Goal: Task Accomplishment & Management: Manage account settings

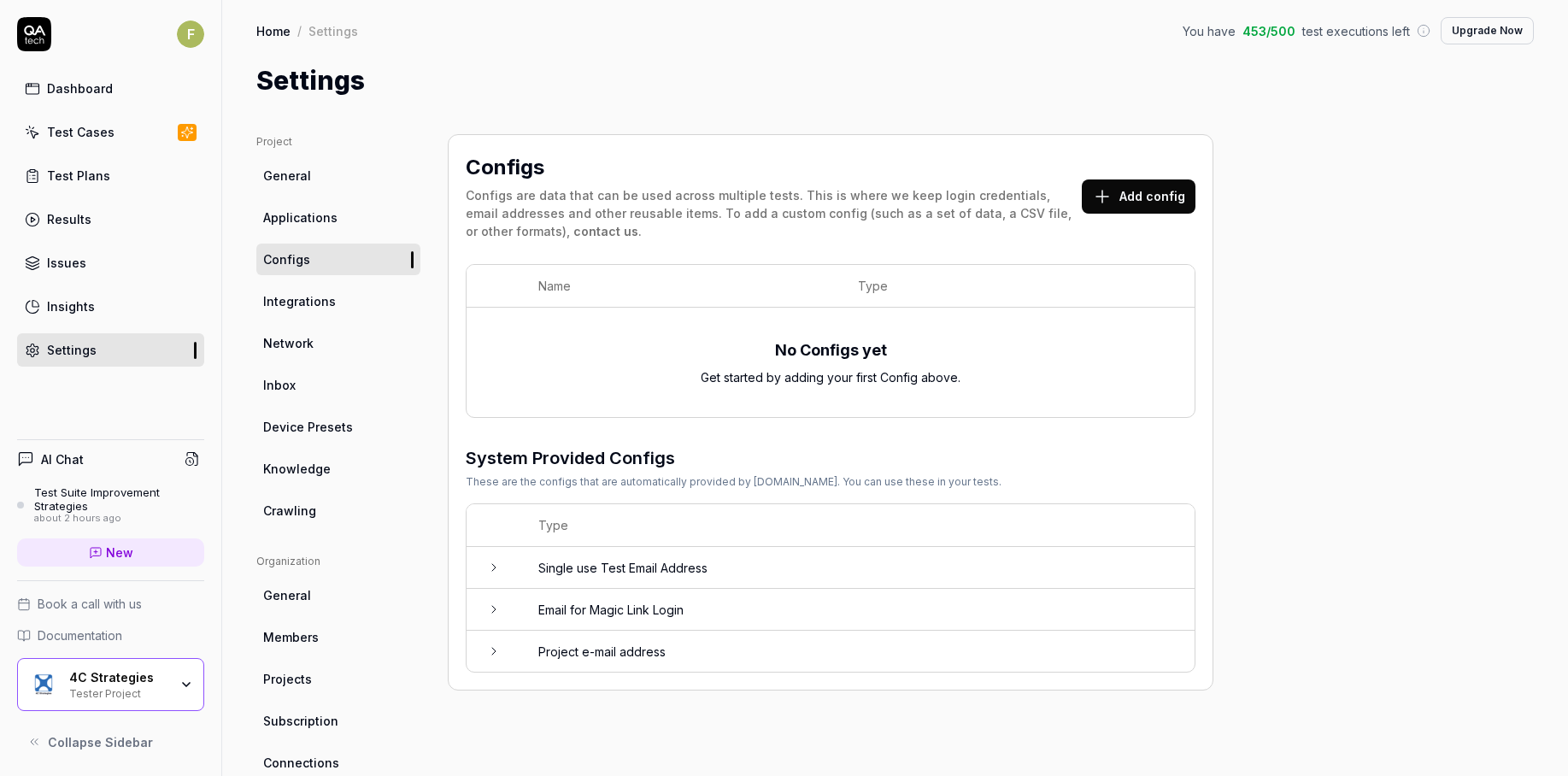
click at [142, 141] on link "Test Cases" at bounding box center [110, 133] width 187 height 34
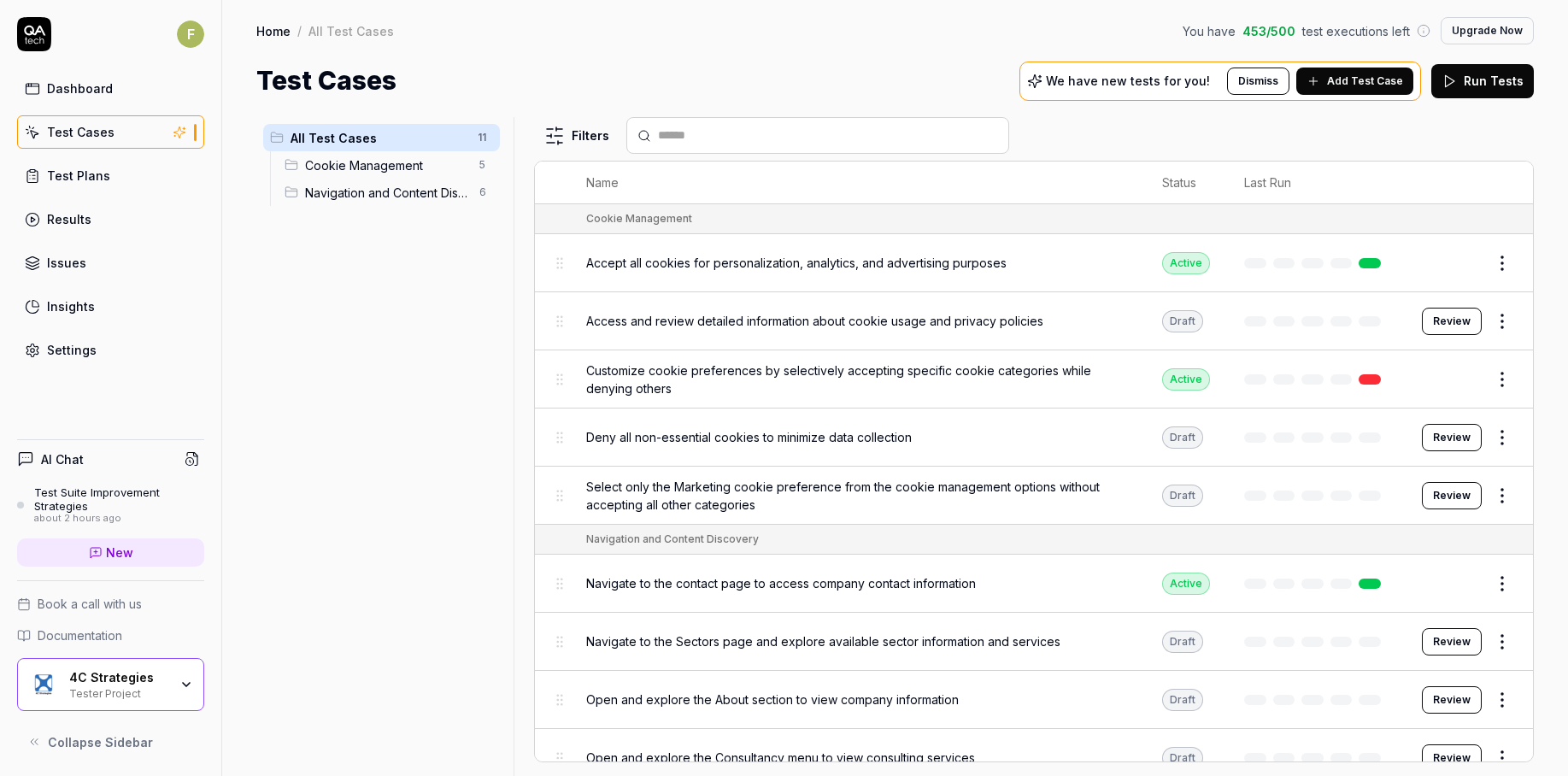
click at [1190, 82] on p "We have new tests for you!" at bounding box center [1127, 81] width 164 height 12
click at [1362, 88] on span "Add Test Case" at bounding box center [1364, 81] width 76 height 16
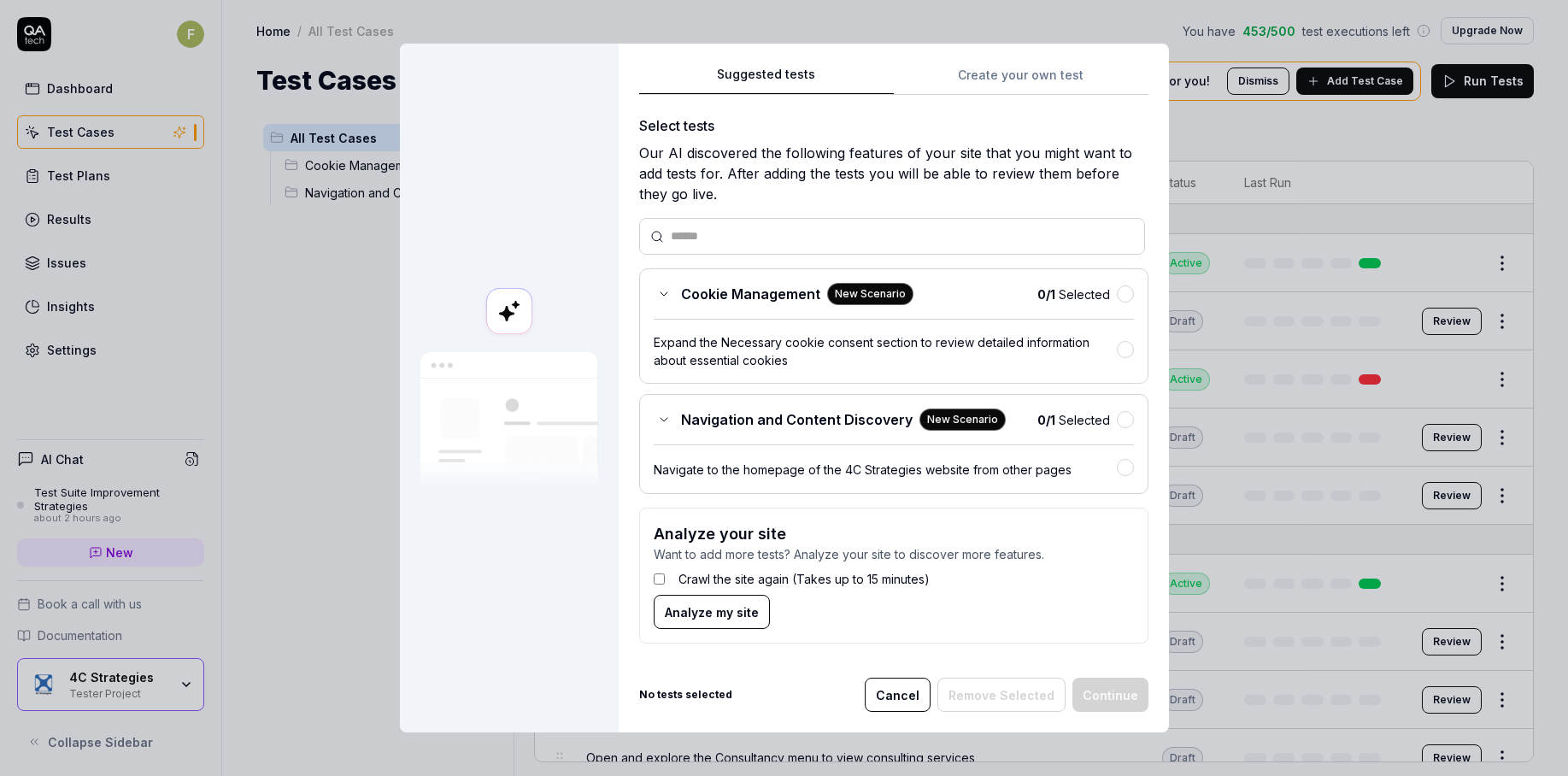
click at [889, 695] on button "Cancel" at bounding box center [897, 694] width 65 height 35
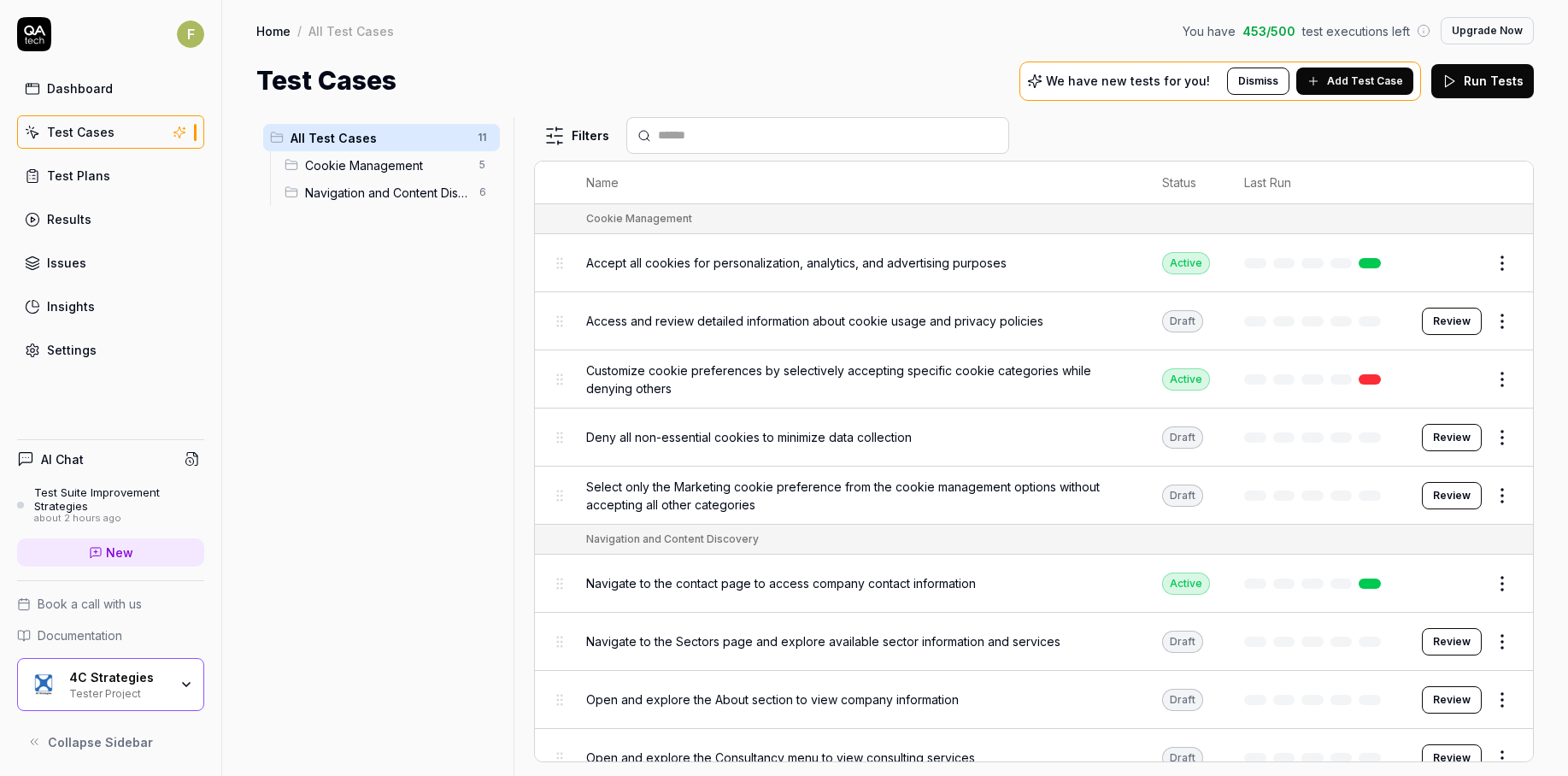
click at [67, 344] on div "Settings" at bounding box center [71, 349] width 49 height 18
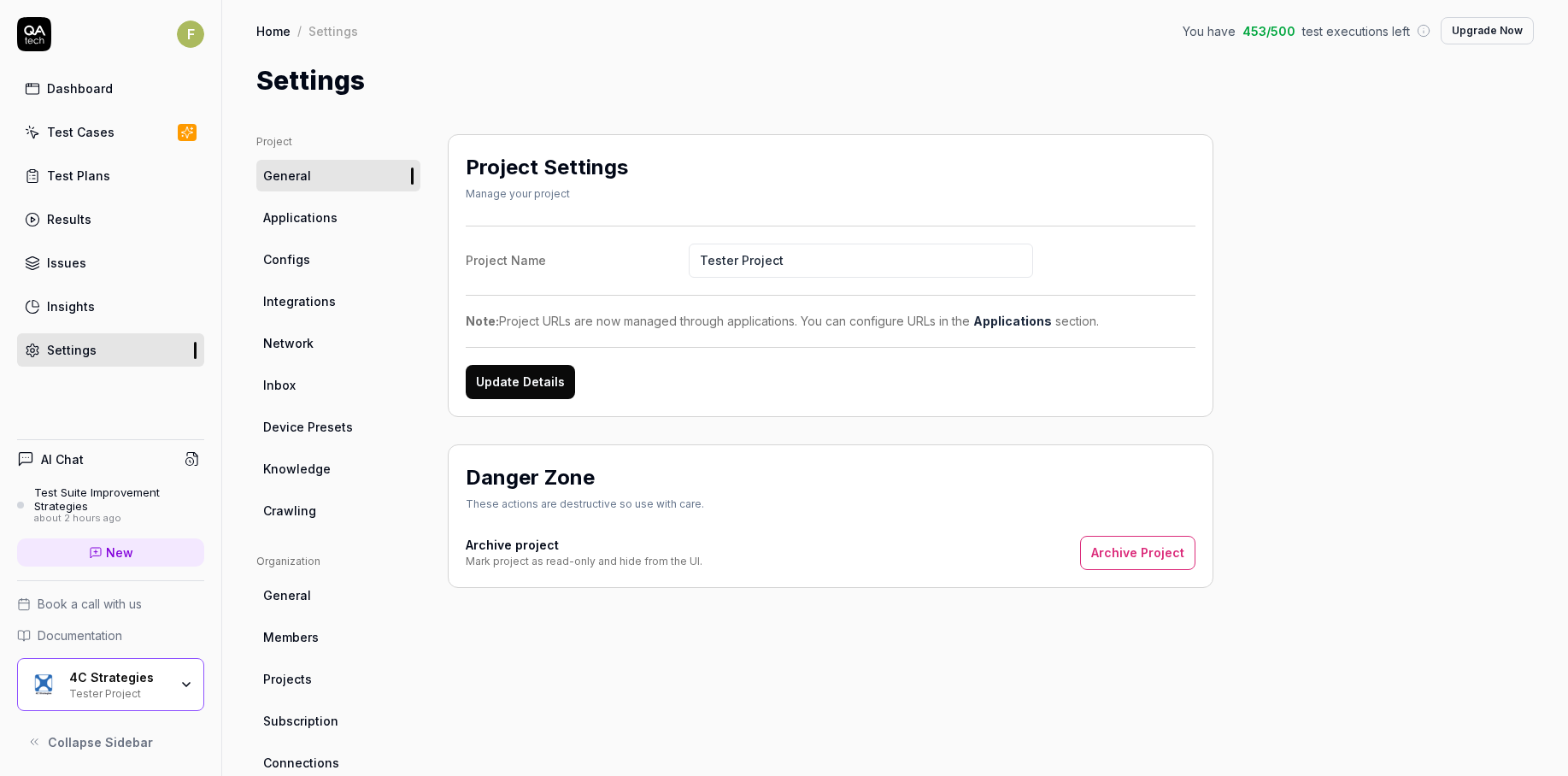
click at [105, 629] on span "Documentation" at bounding box center [79, 635] width 84 height 18
click at [122, 121] on link "Test Cases" at bounding box center [110, 133] width 187 height 34
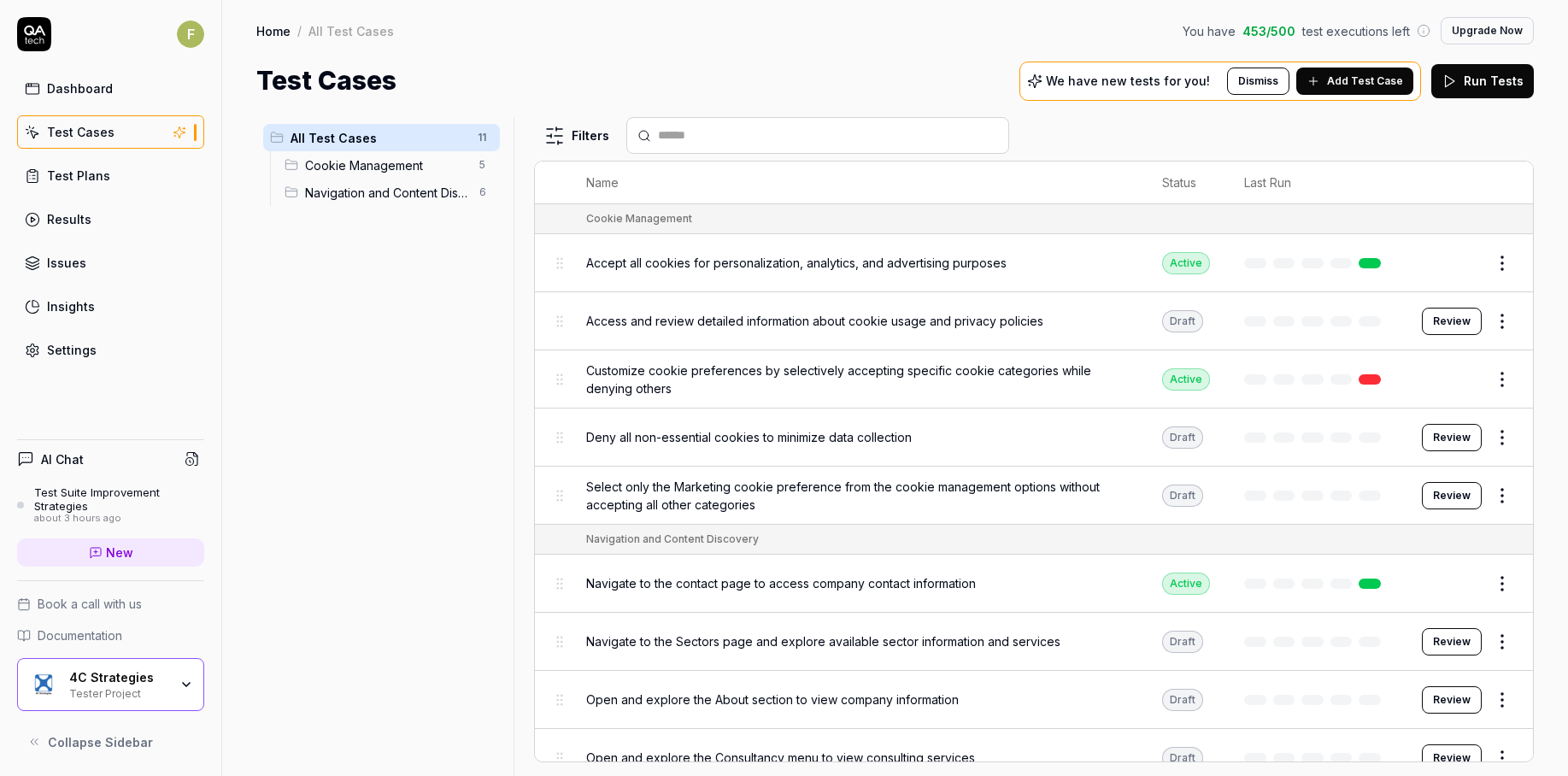
click at [110, 74] on link "Dashboard" at bounding box center [110, 89] width 187 height 34
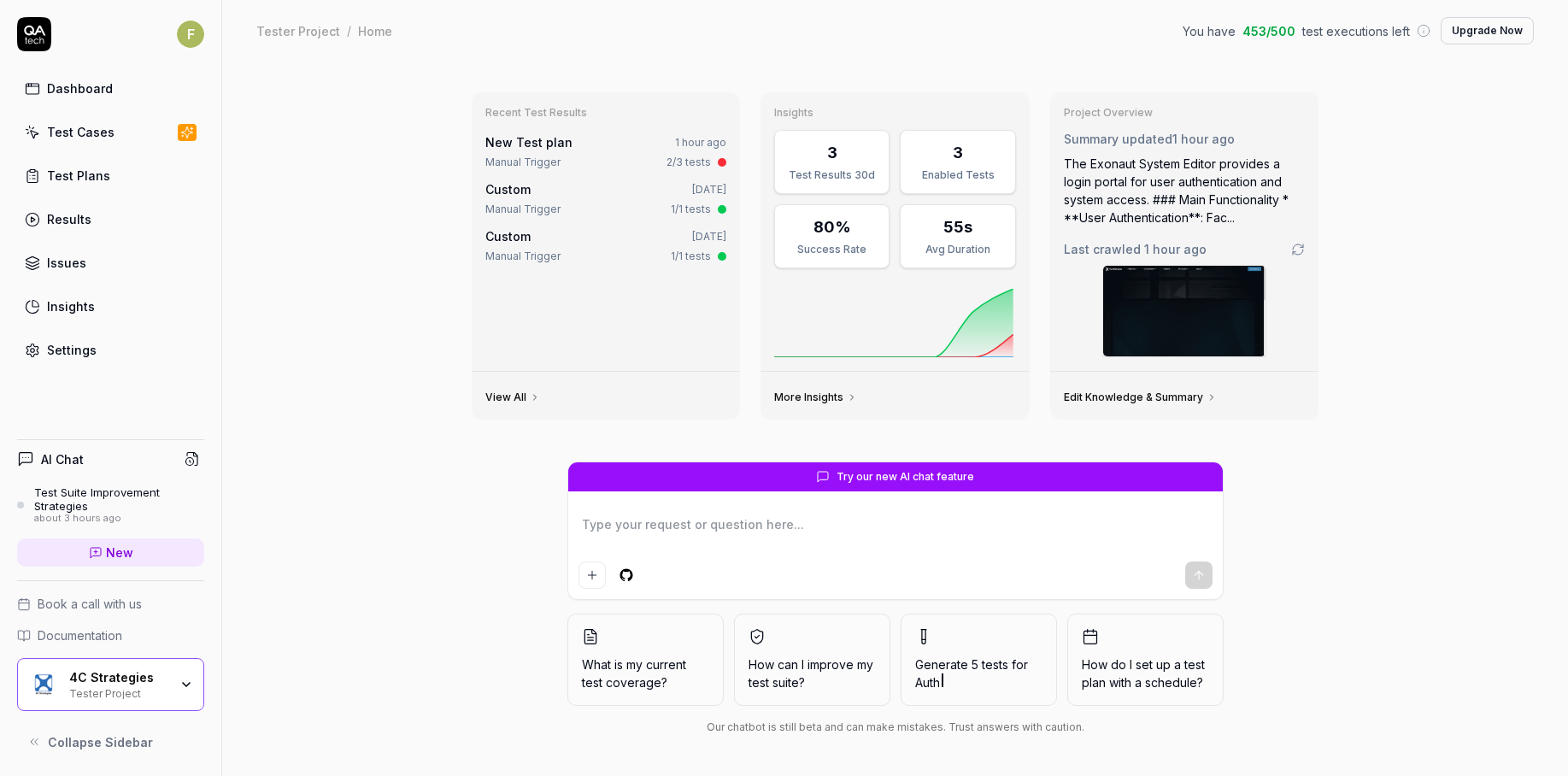
click at [103, 138] on div "Test Cases" at bounding box center [80, 132] width 67 height 18
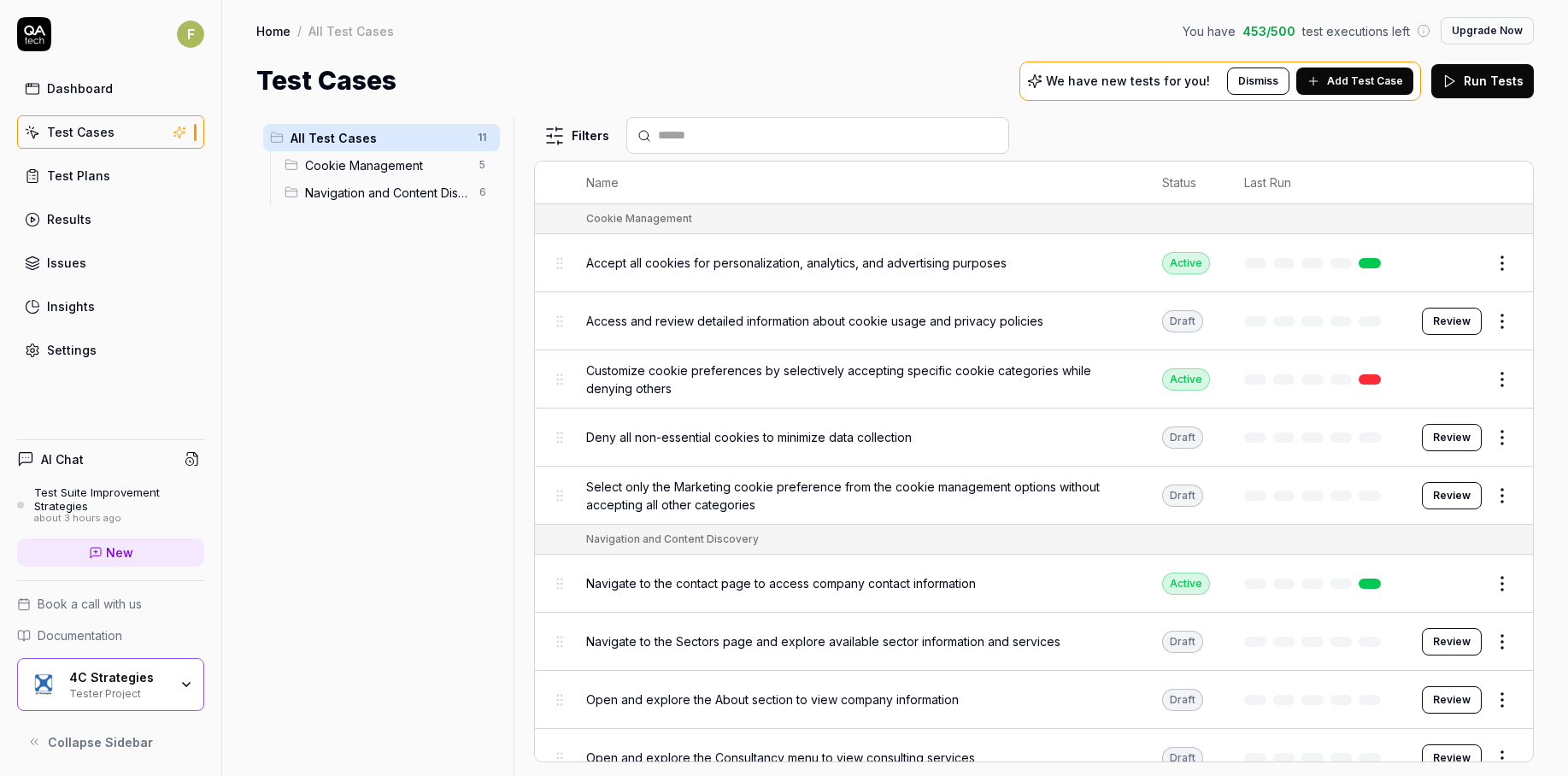
click at [410, 718] on div "All Test Cases 11 Cookie Management 5 Navigation and Content Discovery 6" at bounding box center [381, 436] width 250 height 638
click at [94, 350] on link "Settings" at bounding box center [110, 350] width 187 height 34
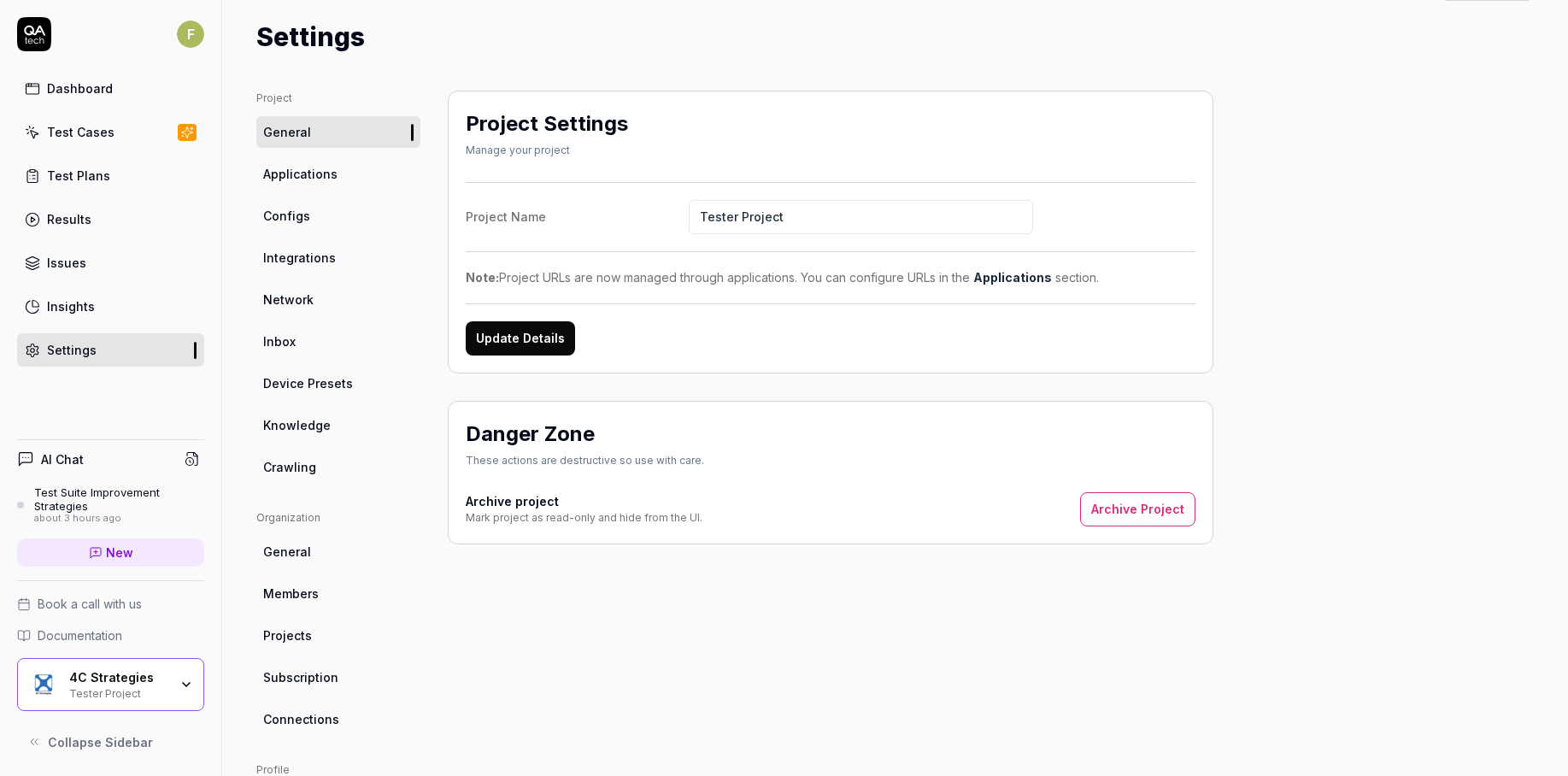
scroll to position [43, 0]
click at [356, 169] on link "Applications" at bounding box center [339, 175] width 164 height 32
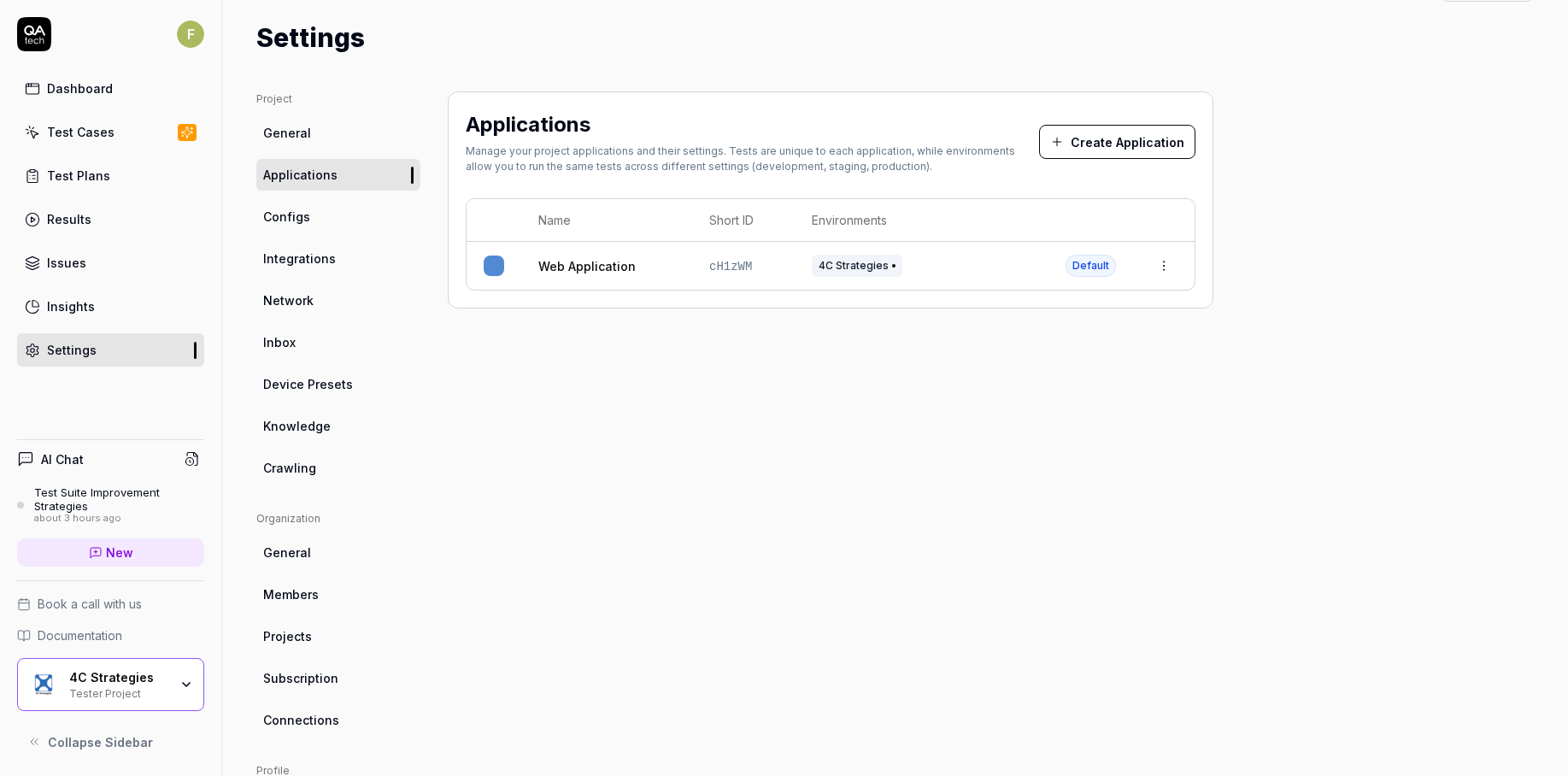
click at [486, 452] on div "Applications Manage your project applications and their settings. Tests are uni…" at bounding box center [830, 518] width 765 height 854
click at [373, 217] on link "Configs" at bounding box center [339, 217] width 164 height 32
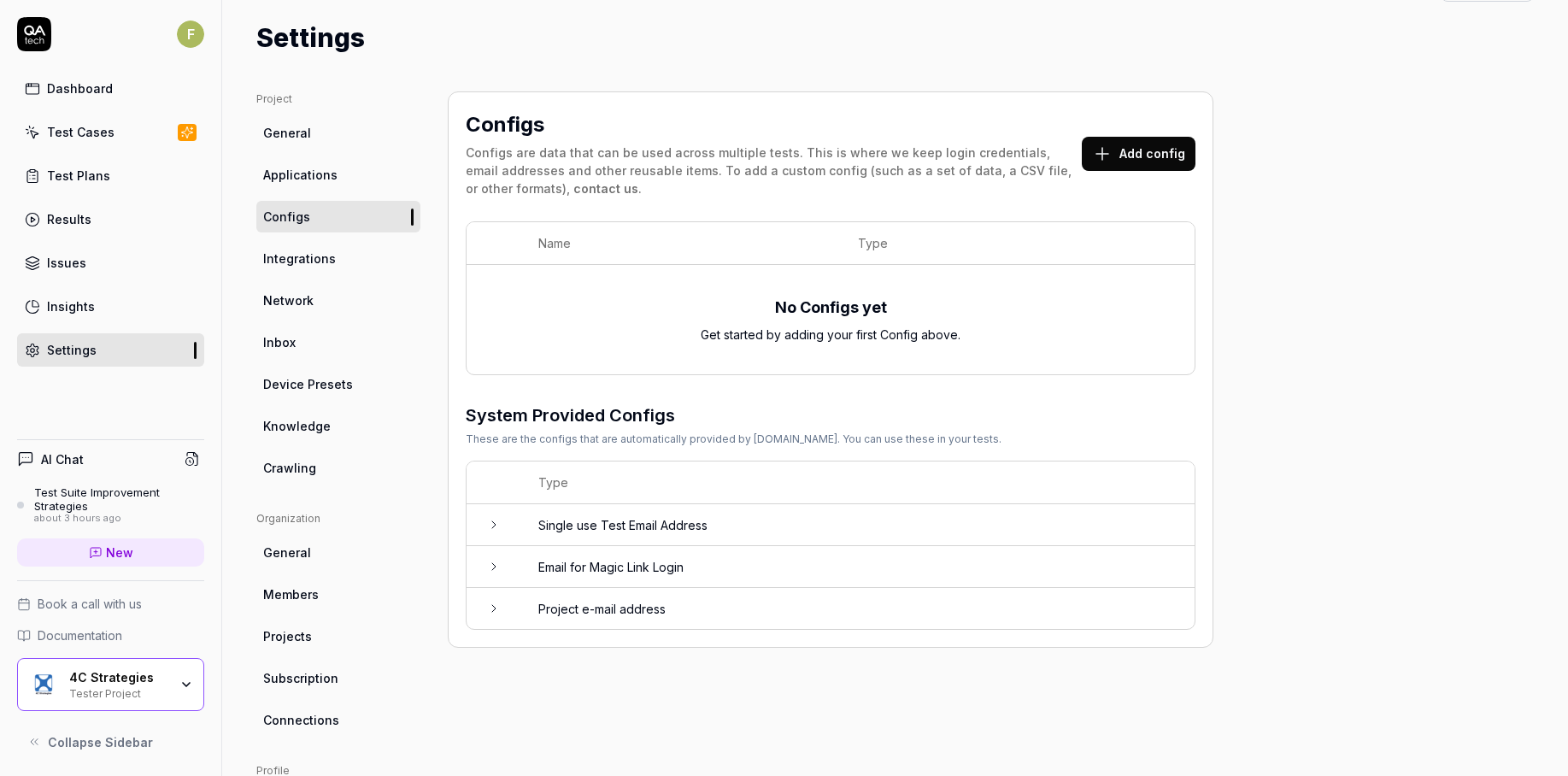
click at [359, 255] on link "Integrations" at bounding box center [339, 258] width 164 height 32
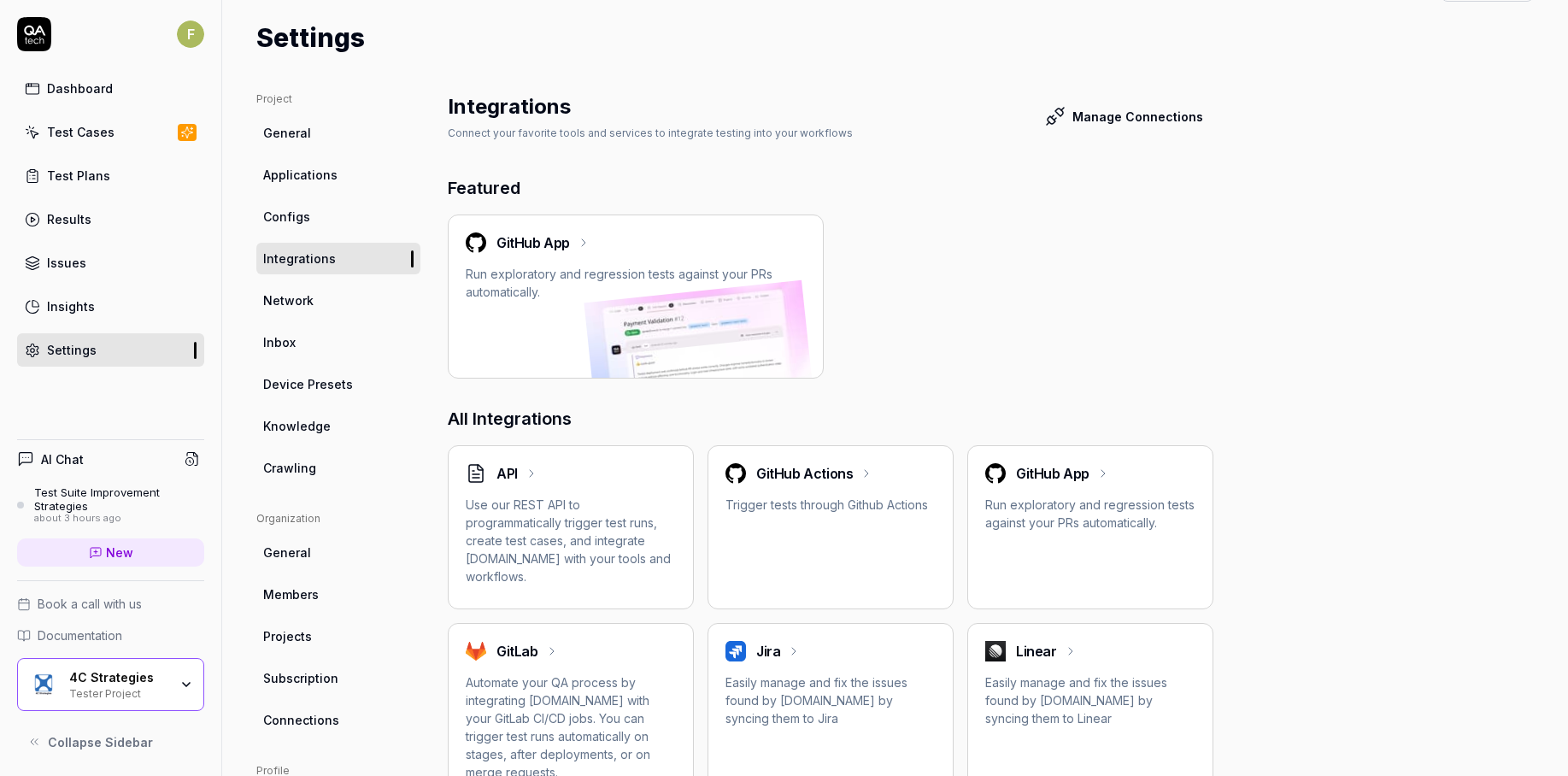
click at [343, 302] on link "Network" at bounding box center [339, 300] width 164 height 32
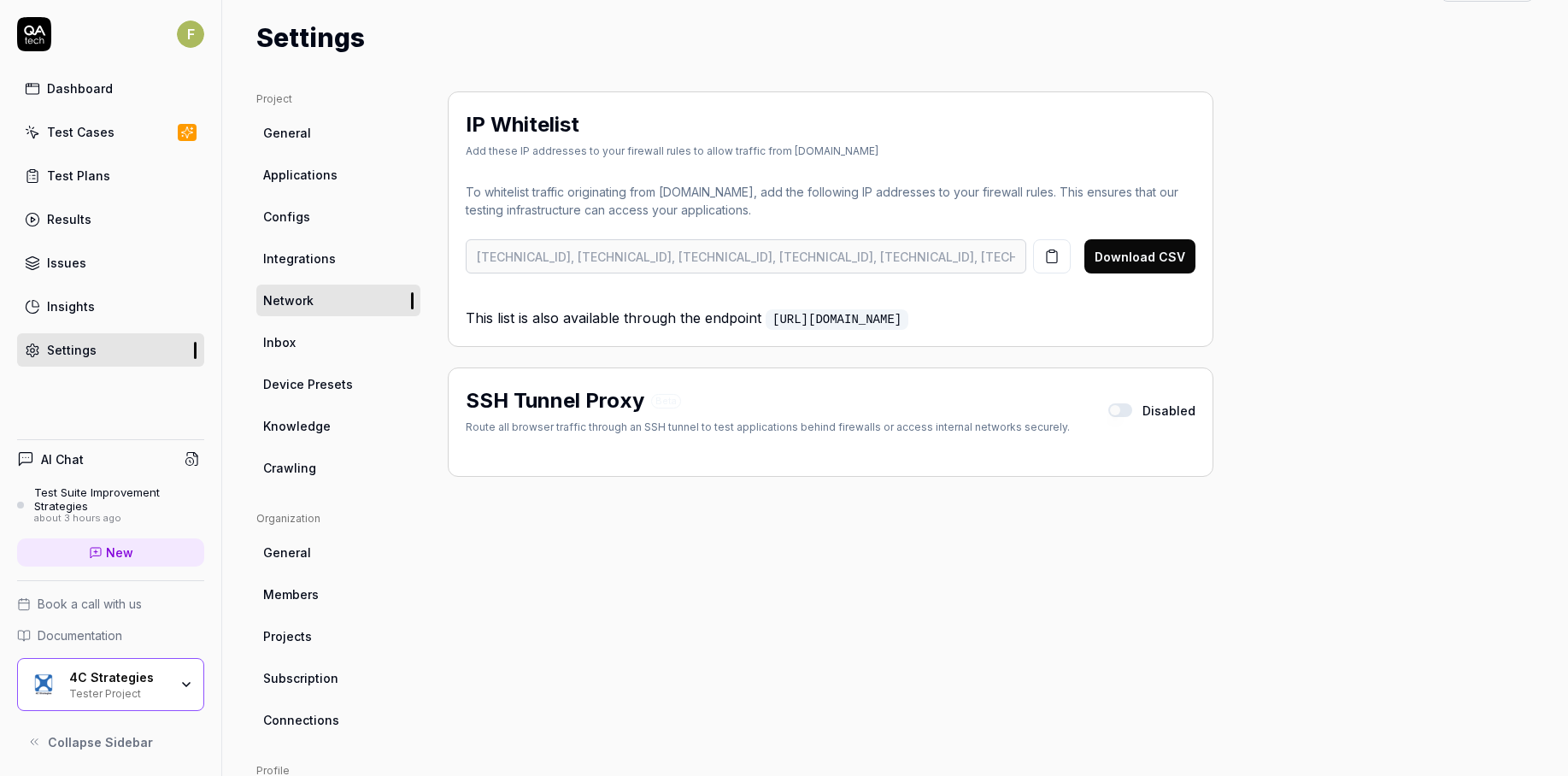
click at [355, 248] on link "Integrations" at bounding box center [339, 258] width 164 height 32
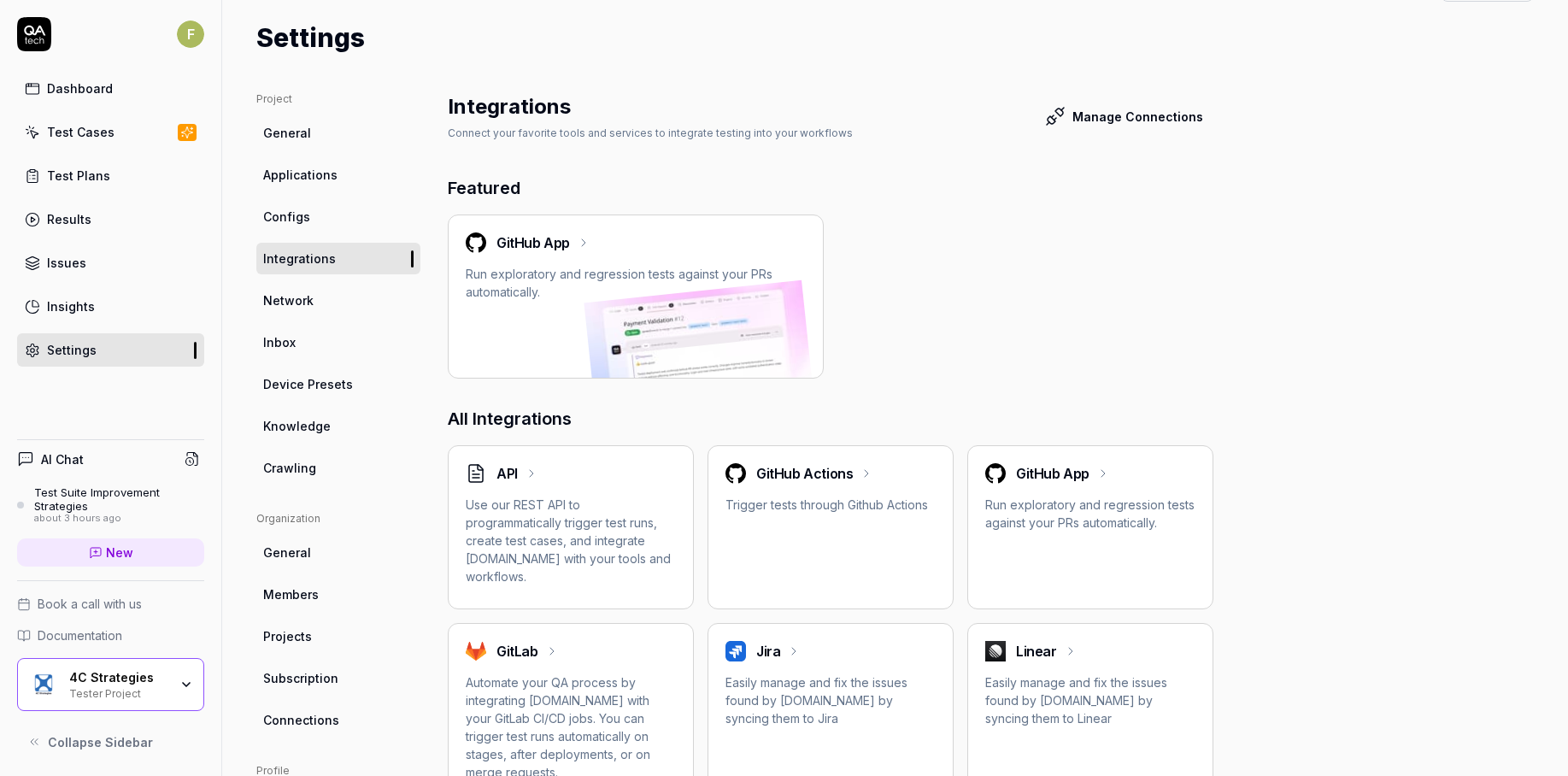
click at [352, 219] on link "Configs" at bounding box center [339, 217] width 164 height 32
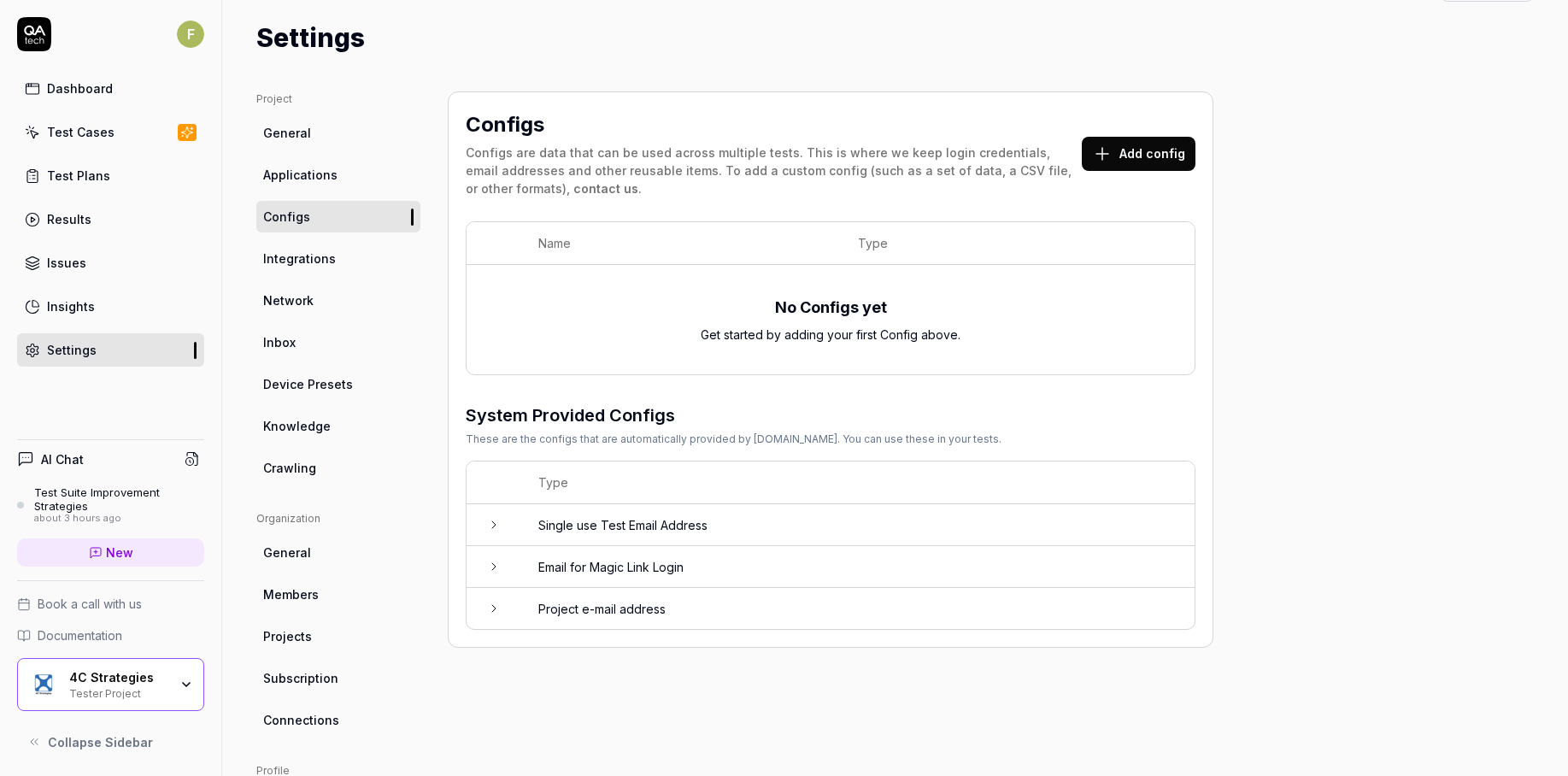
click at [356, 203] on link "Configs" at bounding box center [339, 217] width 164 height 32
click at [327, 443] on ul "Project General Applications Configs Integrations Network Inbox Device Presets …" at bounding box center [339, 287] width 164 height 392
click at [330, 434] on link "Knowledge" at bounding box center [339, 426] width 164 height 32
type textarea "*"
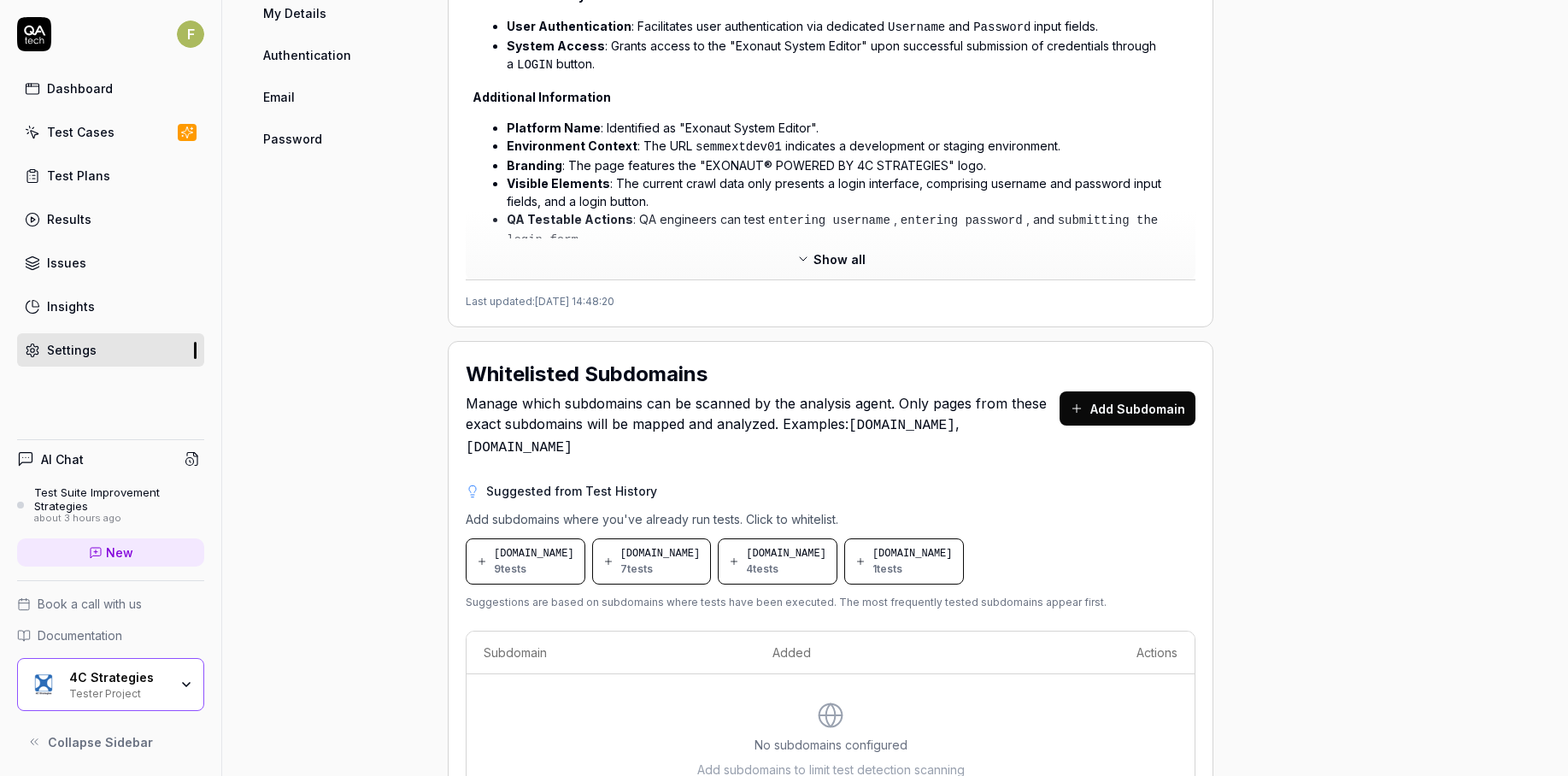
scroll to position [895, 0]
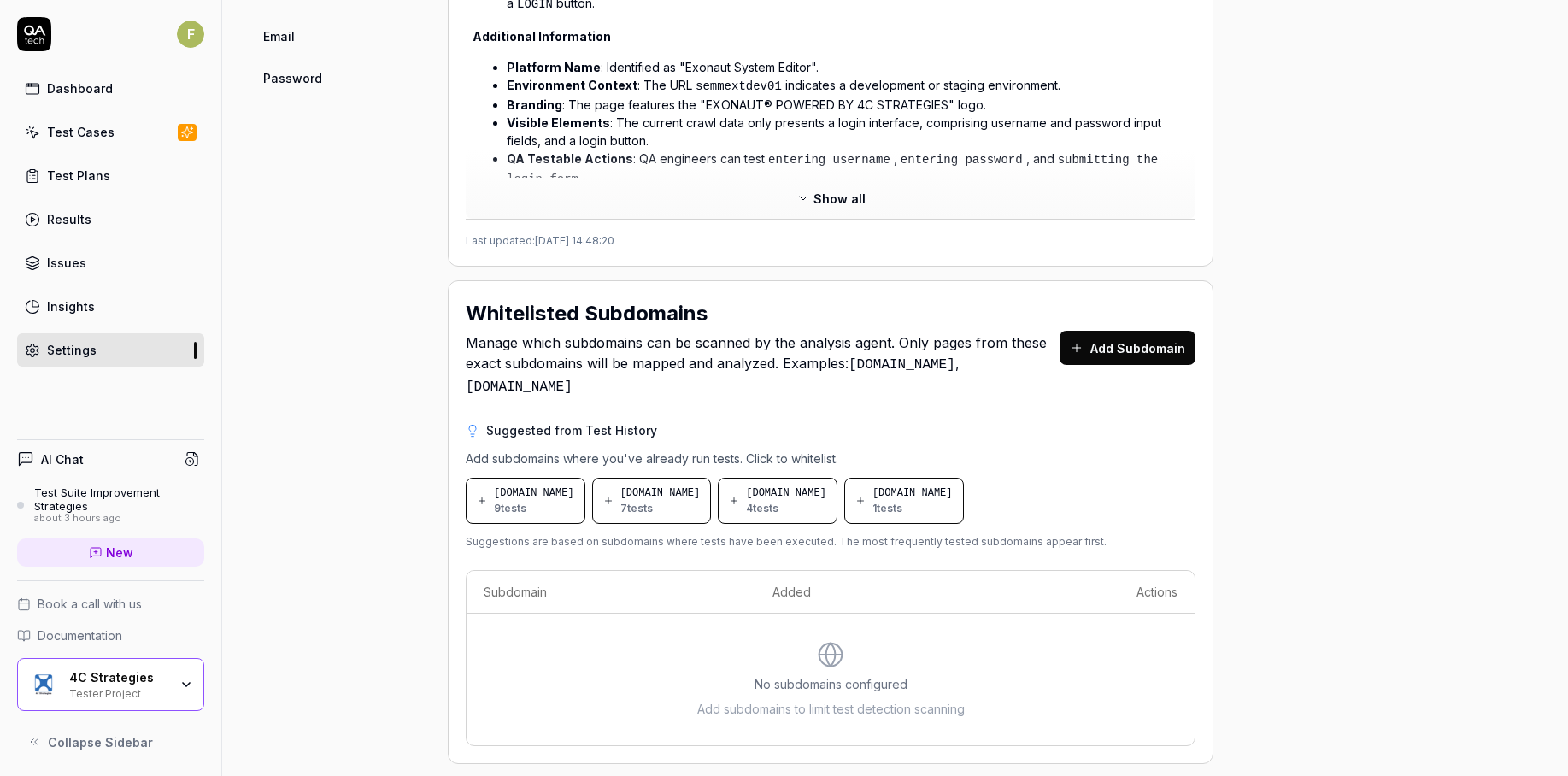
click at [322, 468] on div "Project General Applications Configs Integrations Network Inbox Device Presets …" at bounding box center [339, 2] width 164 height 1524
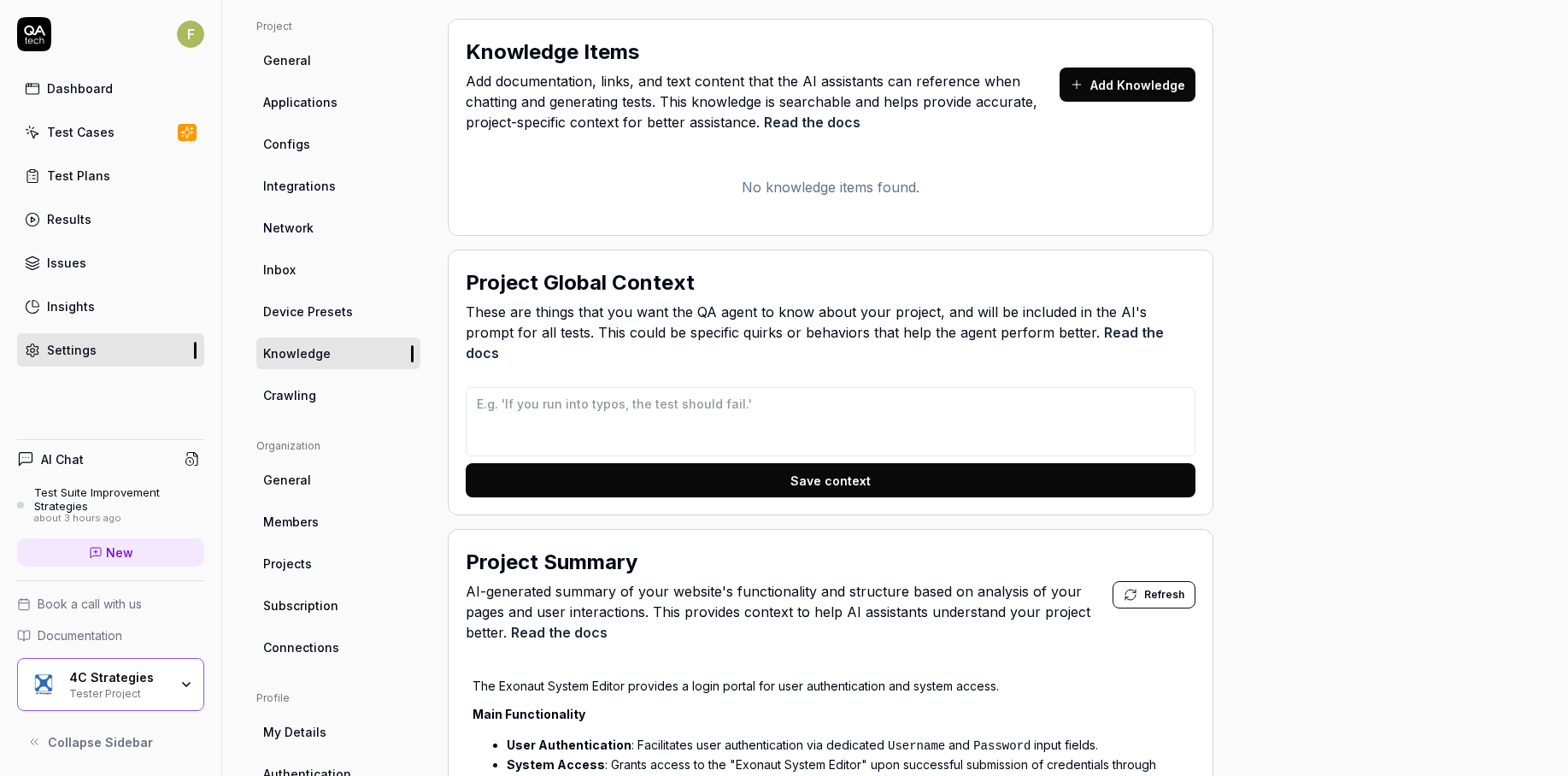
scroll to position [0, 0]
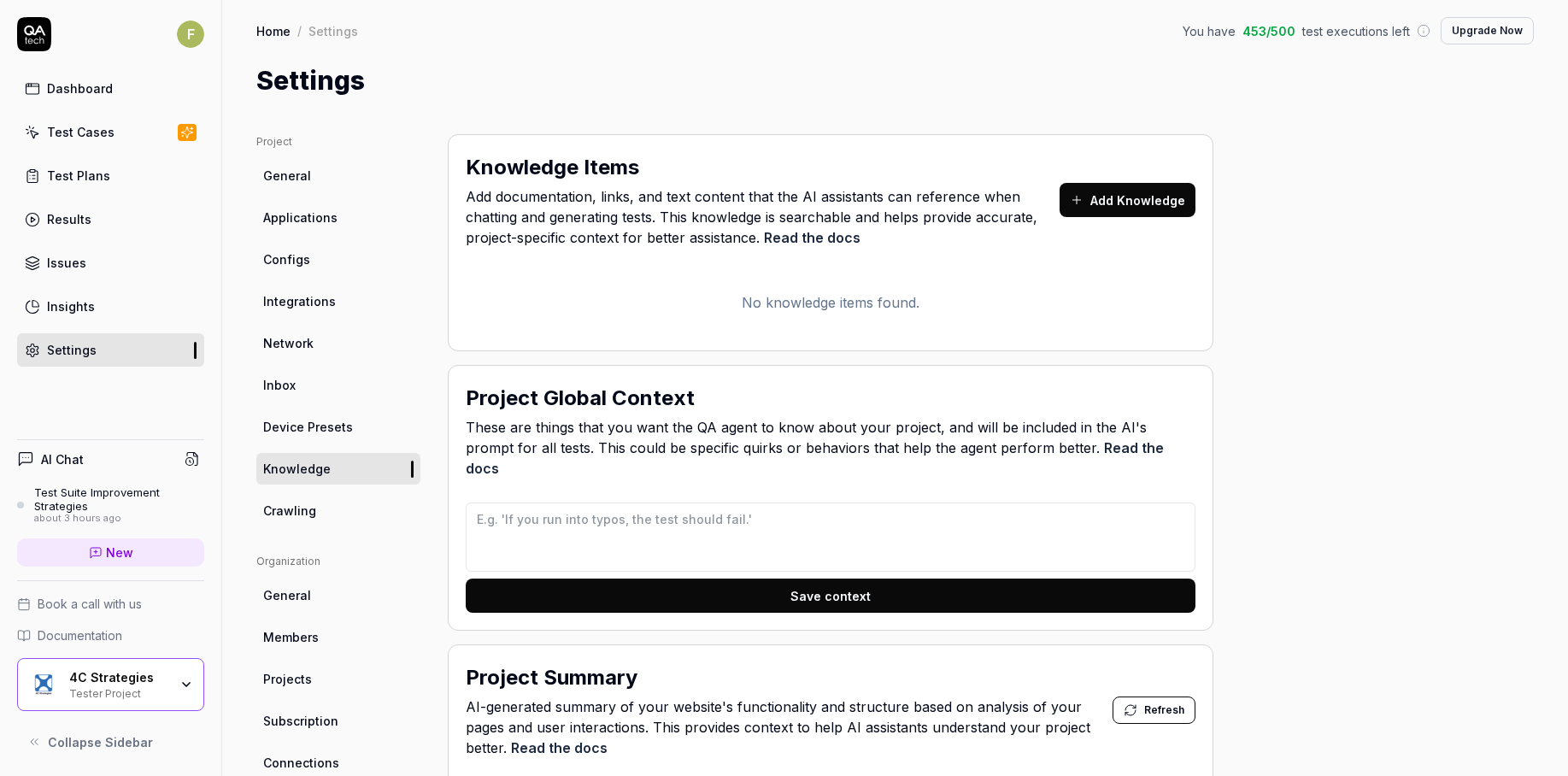
click at [345, 320] on ul "Project General Applications Configs Integrations Network Inbox Device Presets …" at bounding box center [339, 331] width 164 height 392
click at [336, 307] on link "Integrations" at bounding box center [339, 301] width 164 height 32
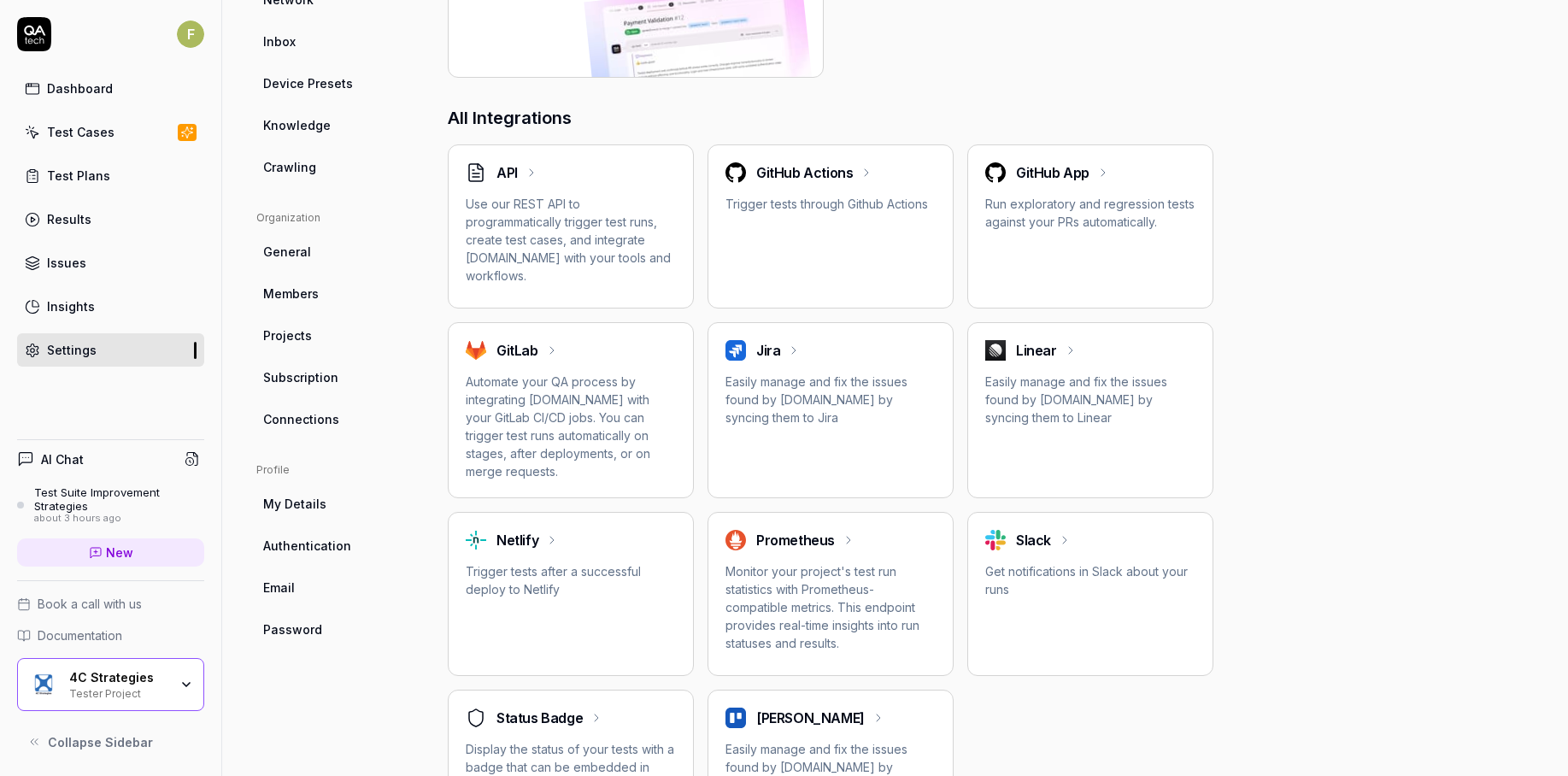
scroll to position [443, 0]
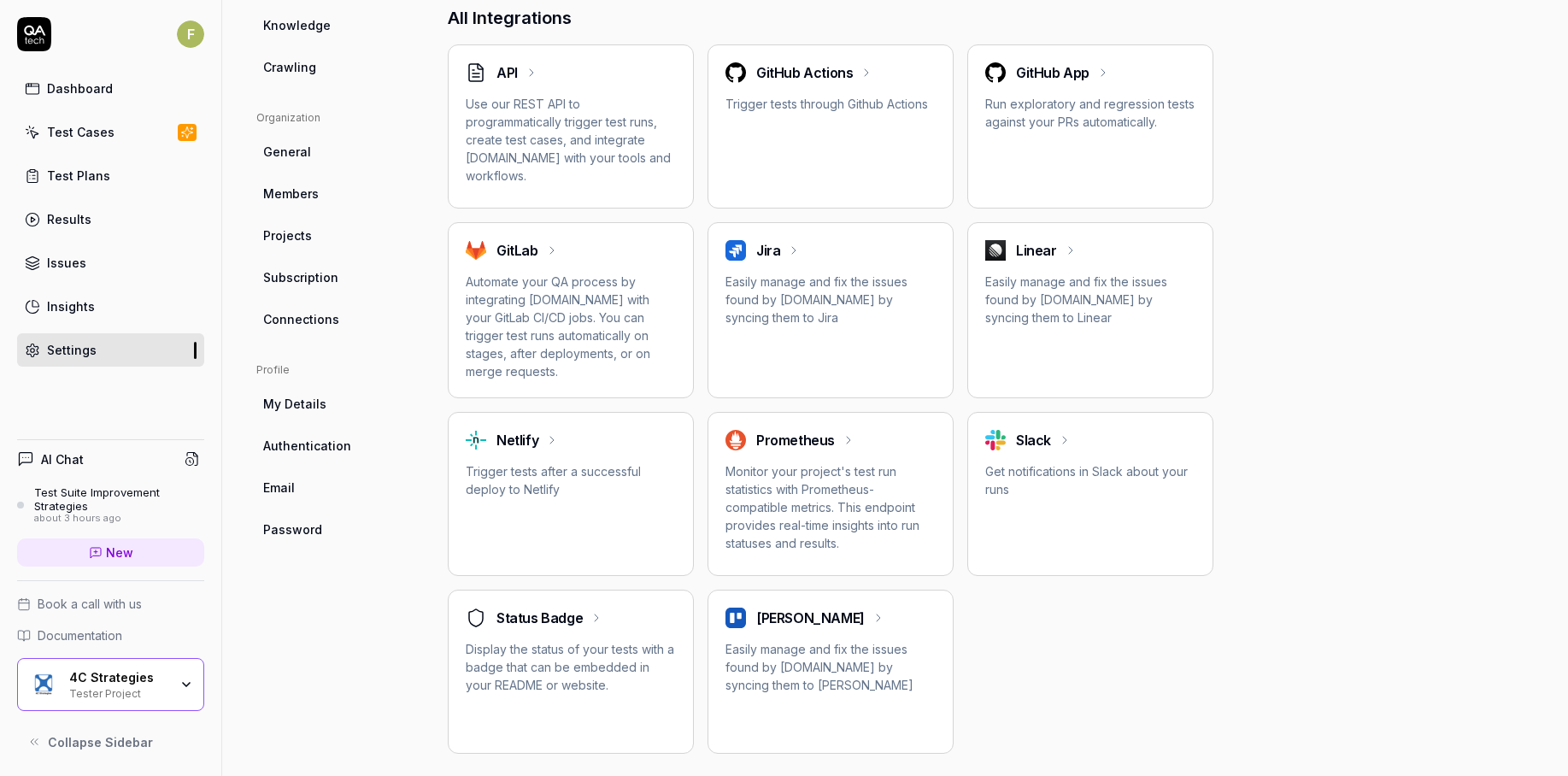
click at [389, 636] on div "Project General Applications Configs Integrations Network Inbox Device Presets …" at bounding box center [339, 223] width 164 height 1063
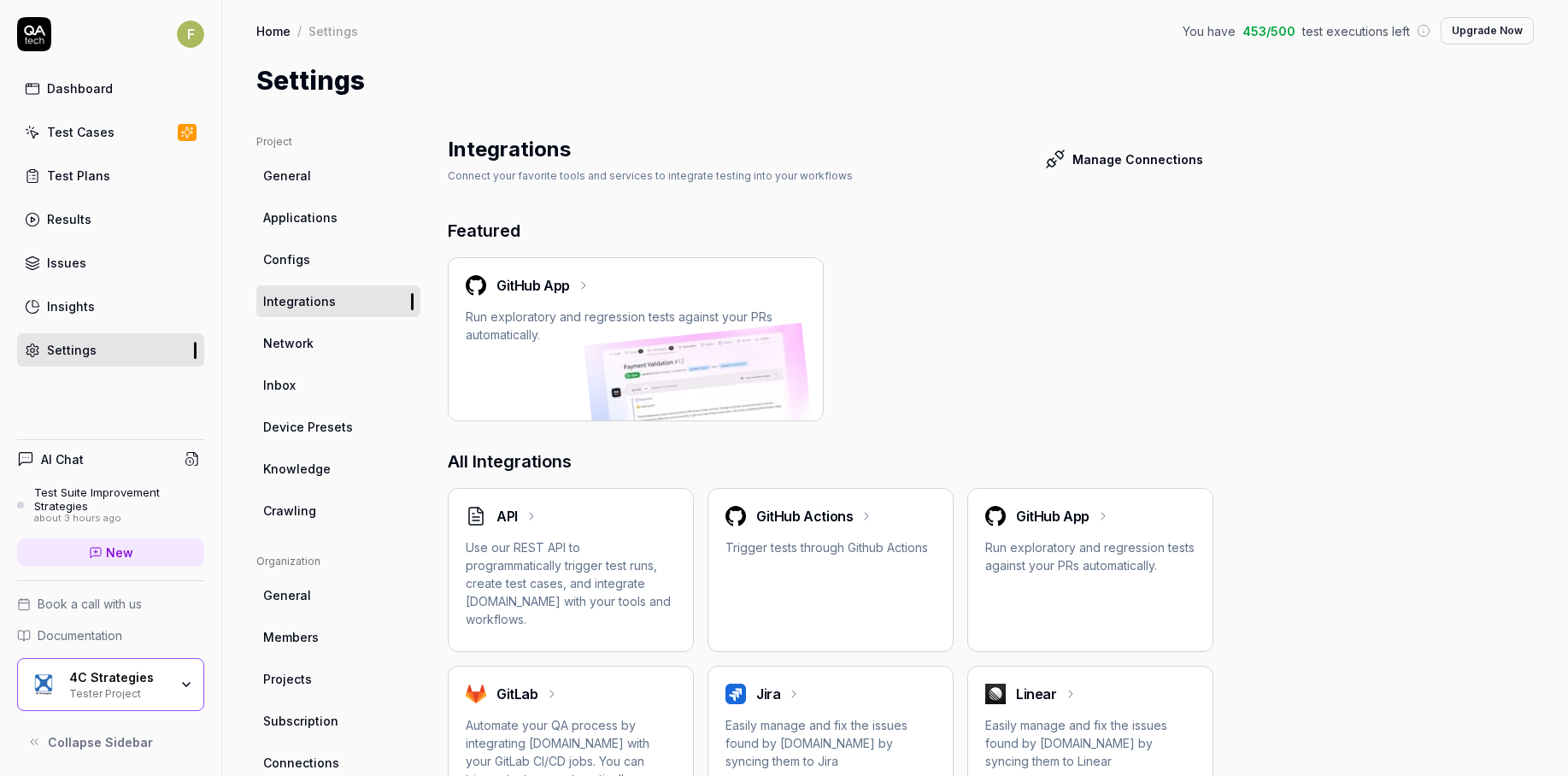
click at [322, 184] on link "General" at bounding box center [339, 175] width 164 height 32
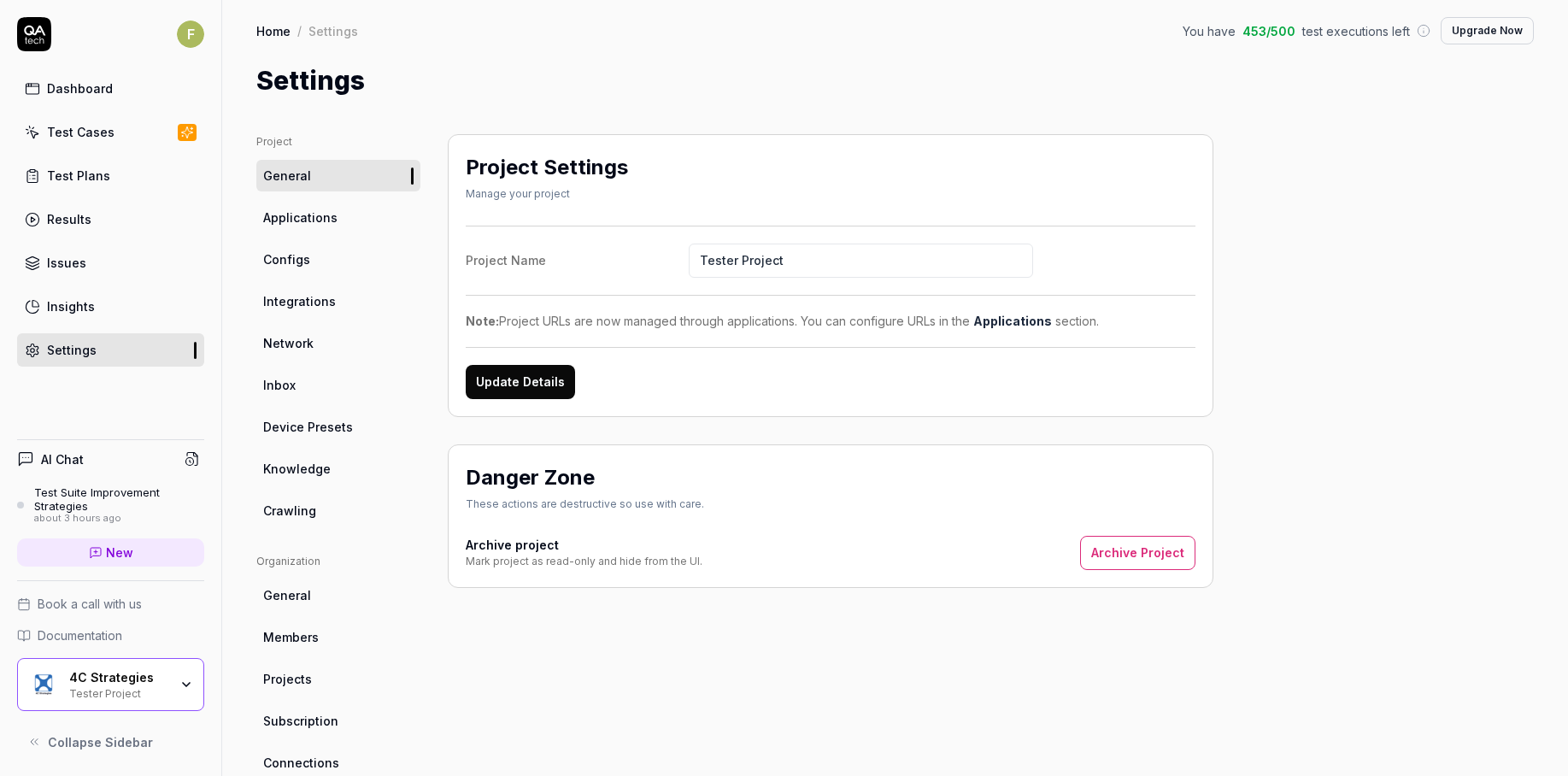
click at [323, 216] on span "Applications" at bounding box center [300, 218] width 74 height 18
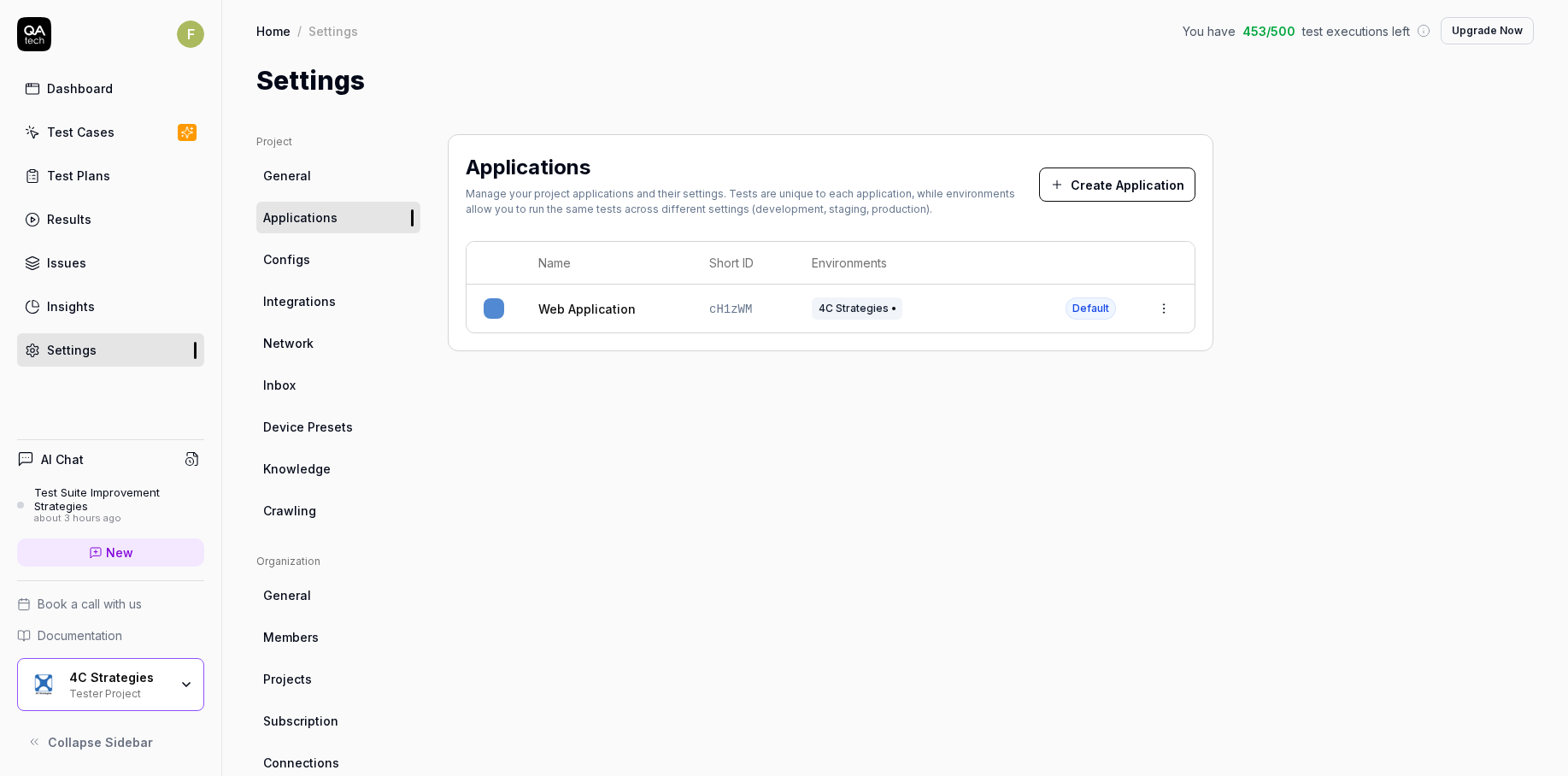
click at [310, 261] on link "Configs" at bounding box center [339, 259] width 164 height 32
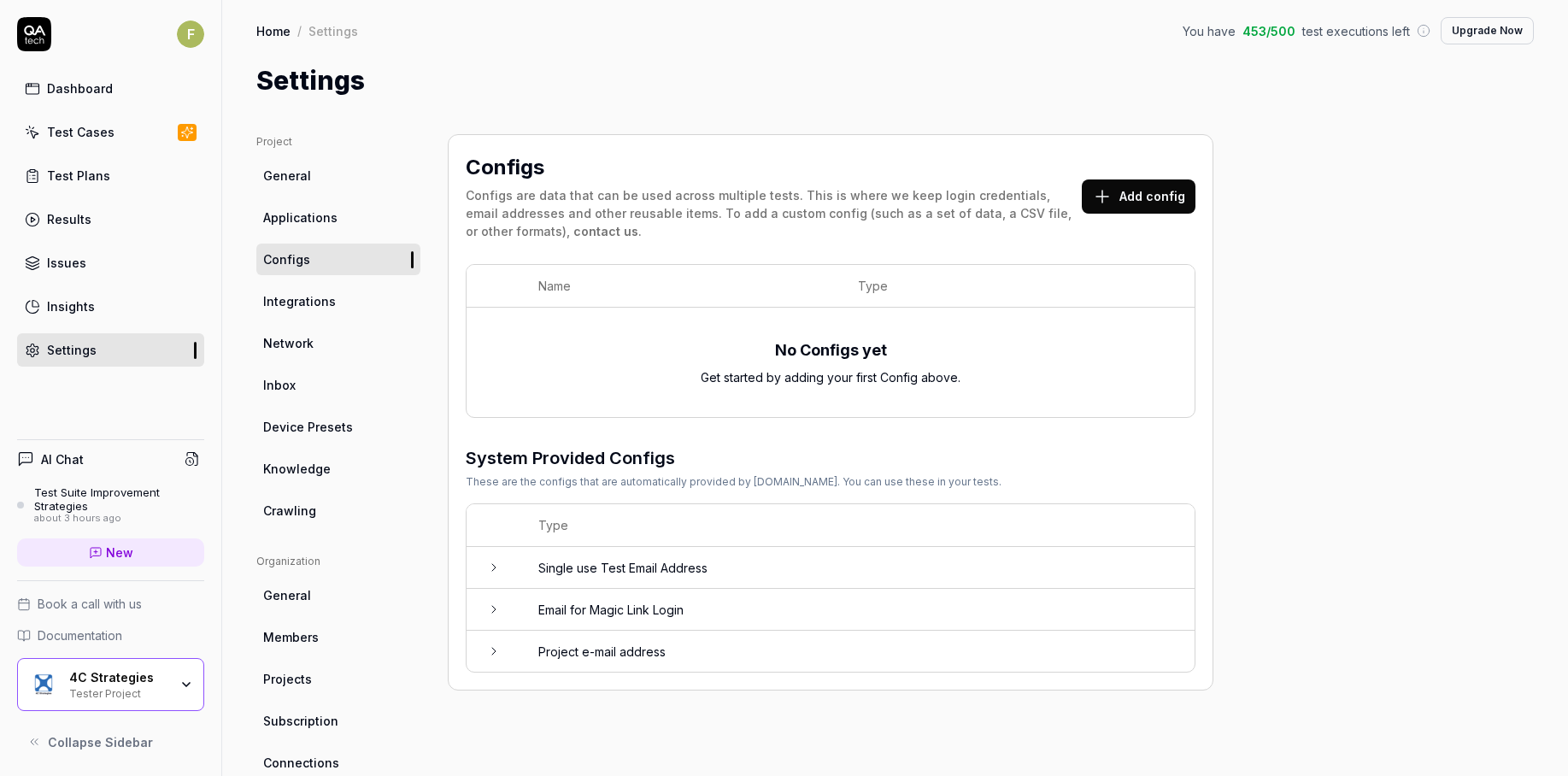
click at [310, 305] on span "Integrations" at bounding box center [299, 301] width 72 height 18
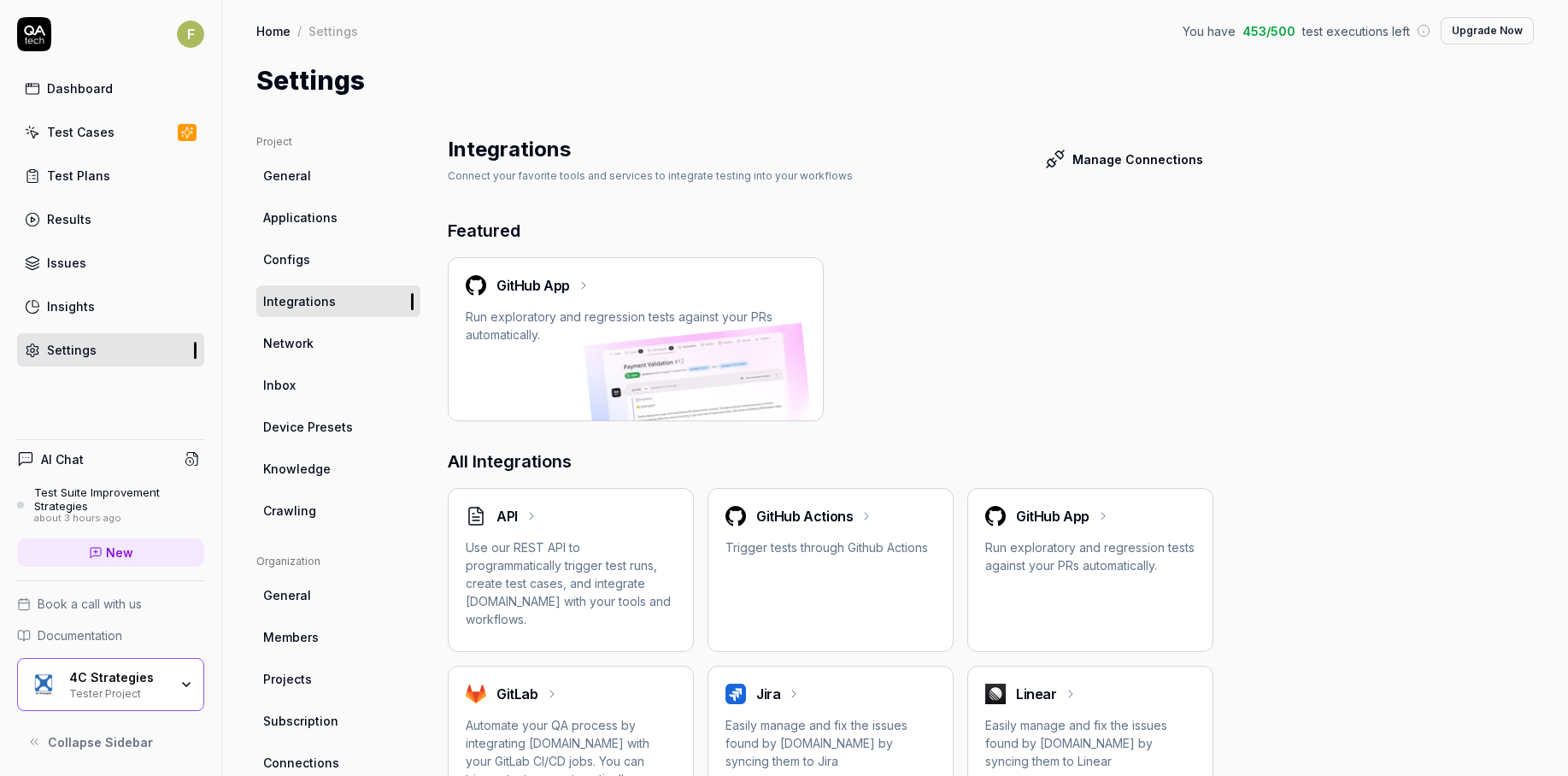
click at [310, 340] on span "Network" at bounding box center [288, 342] width 50 height 18
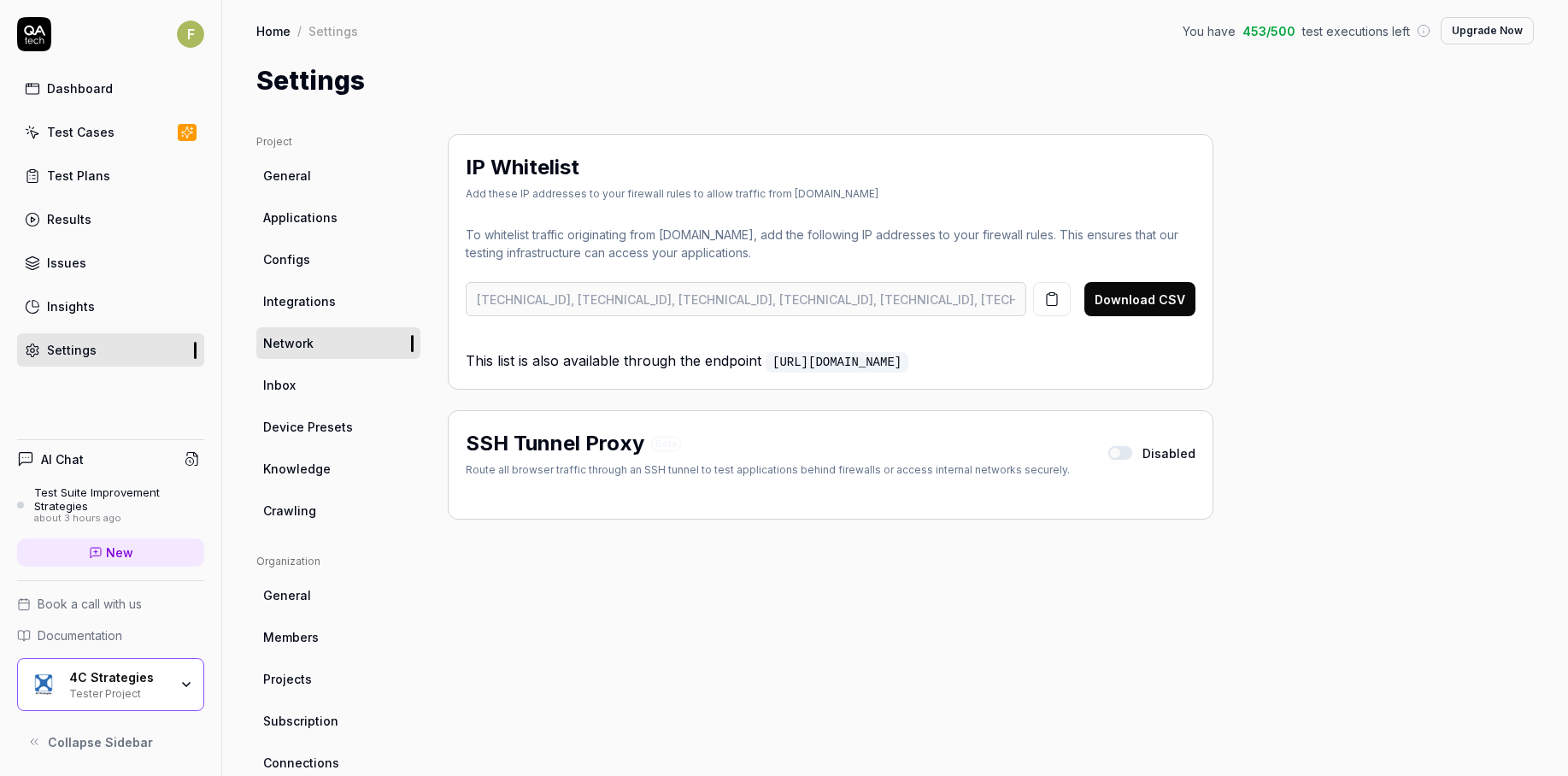
click at [143, 129] on link "Test Cases" at bounding box center [110, 133] width 187 height 34
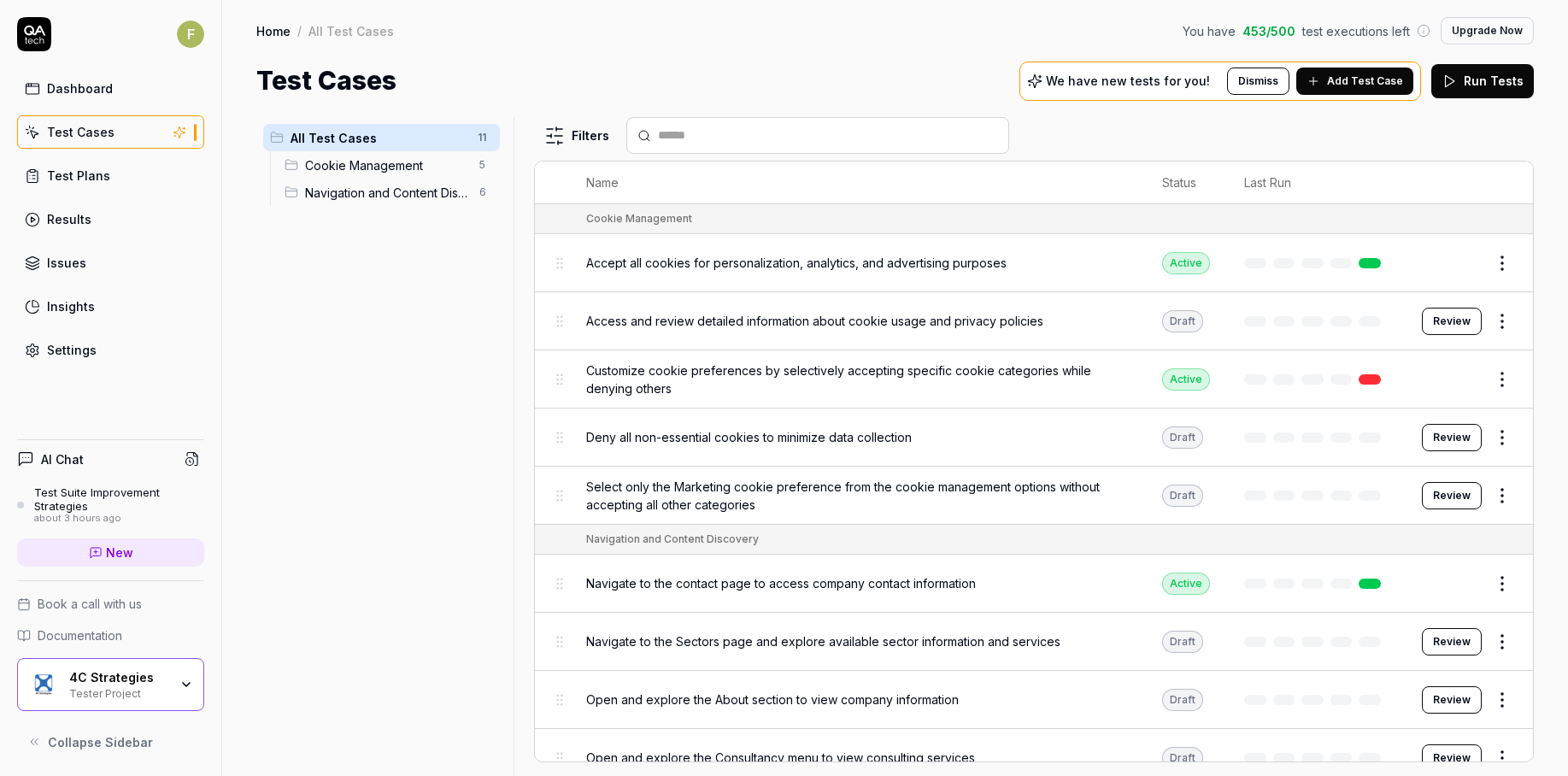
click at [1358, 376] on link at bounding box center [1369, 379] width 22 height 10
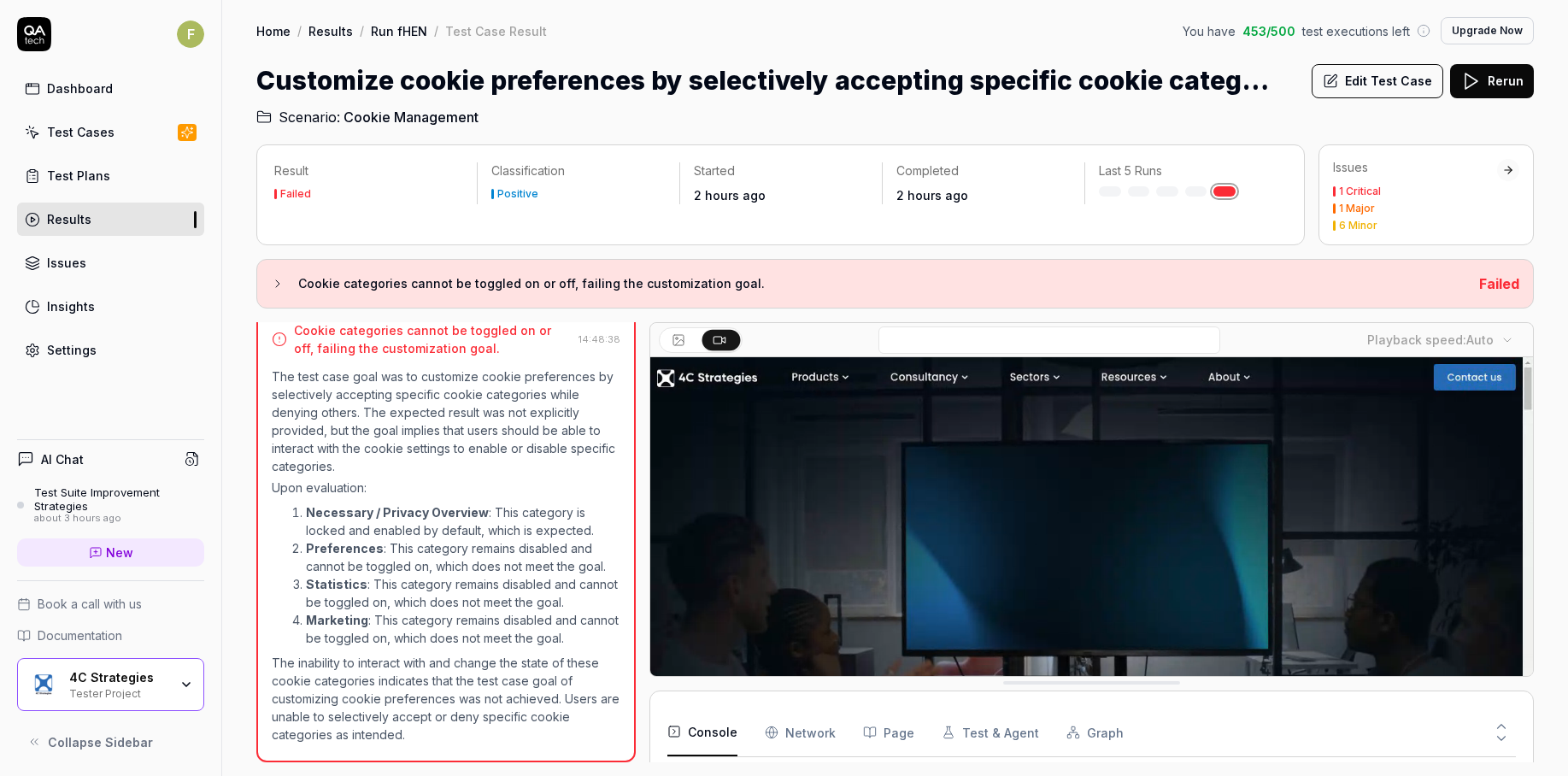
scroll to position [389, 0]
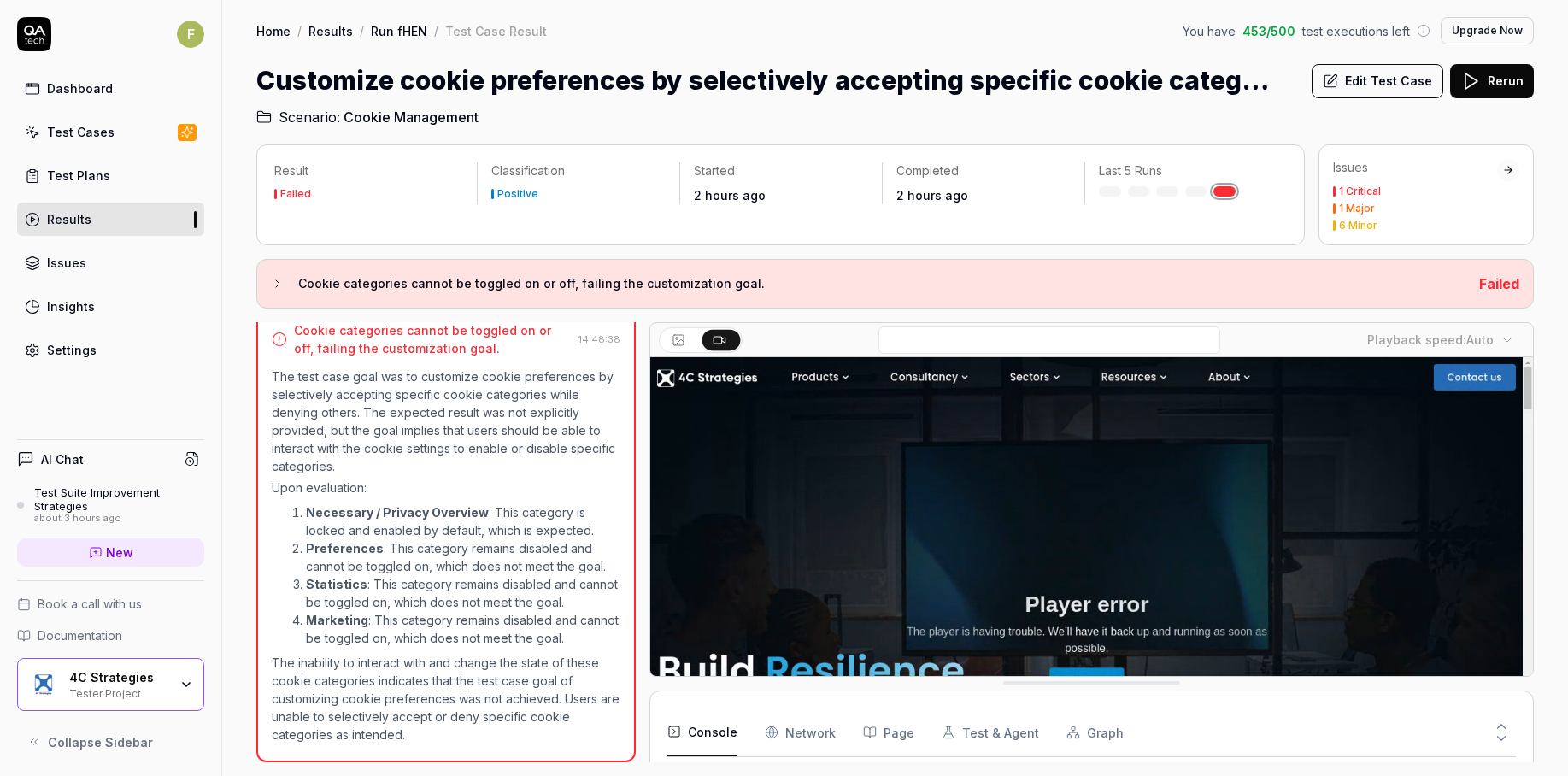
click at [1425, 198] on div "1 Critical 1 Major 6 Minor" at bounding box center [1415, 208] width 164 height 45
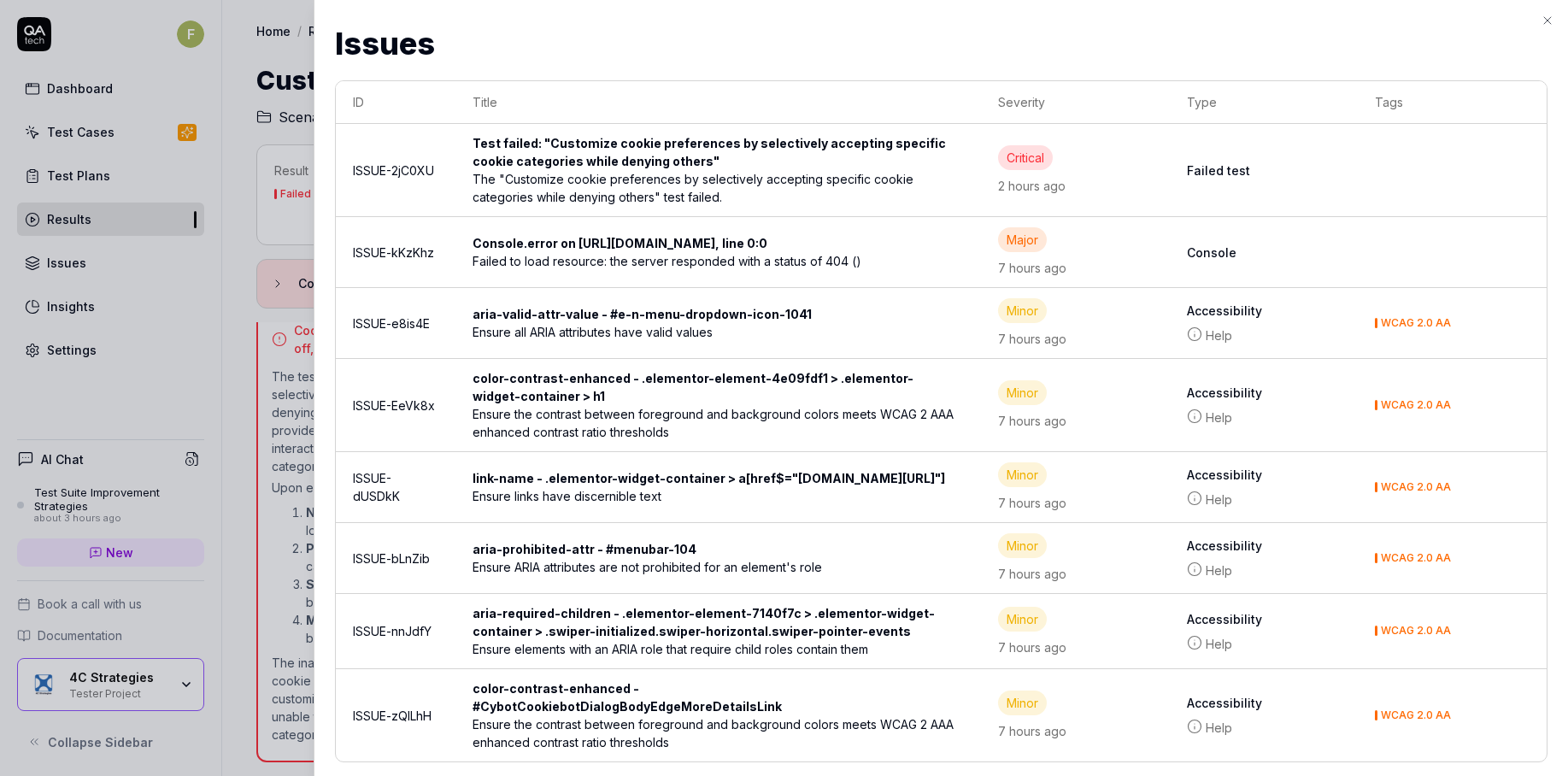
click at [790, 188] on div "The "Customize cookie preferences by selectively accepting specific cookie cate…" at bounding box center [718, 188] width 491 height 36
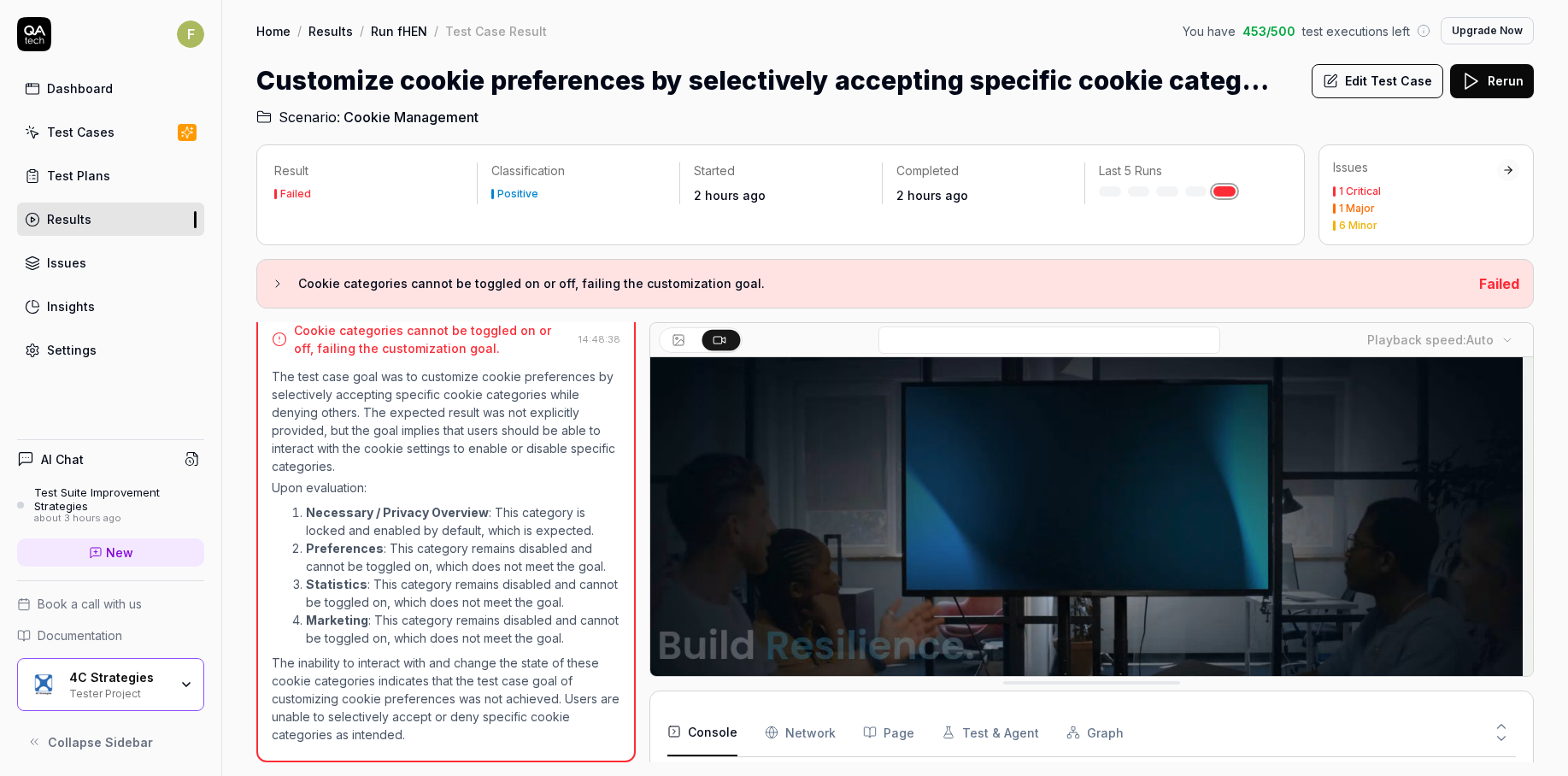
scroll to position [60, 0]
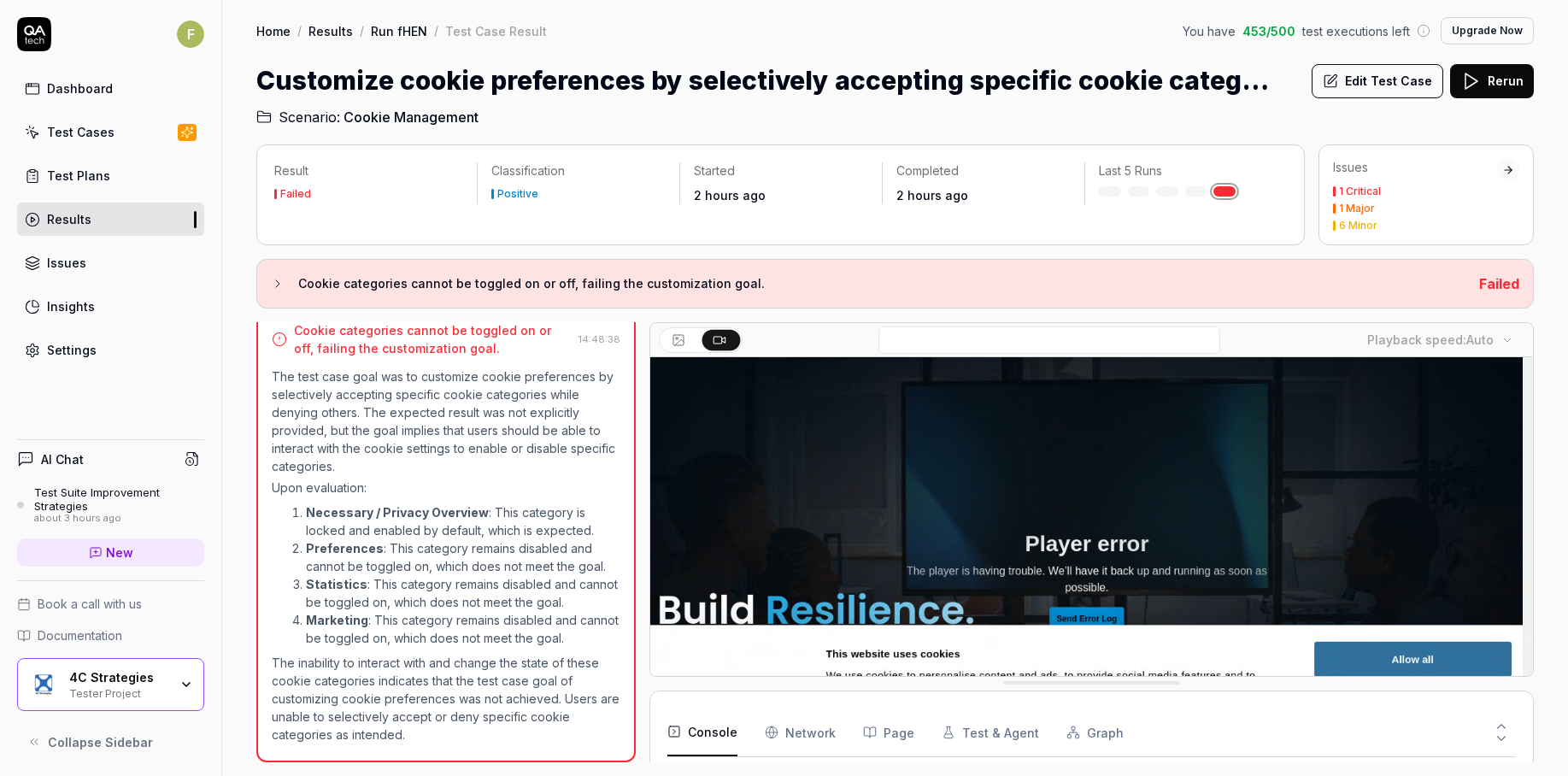
click at [1503, 169] on div at bounding box center [1508, 170] width 12 height 12
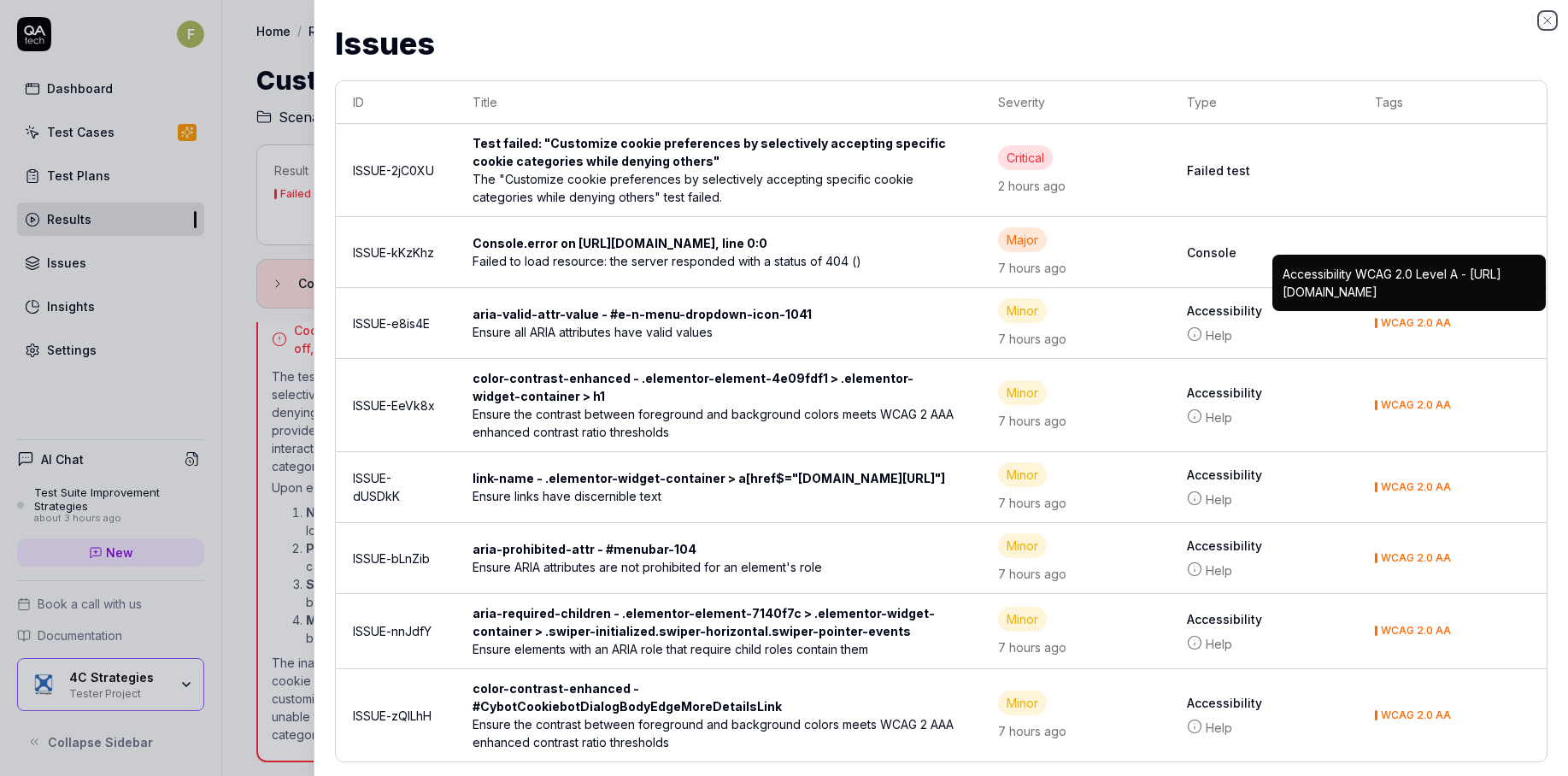
click at [1543, 27] on icon "button" at bounding box center [1547, 21] width 14 height 14
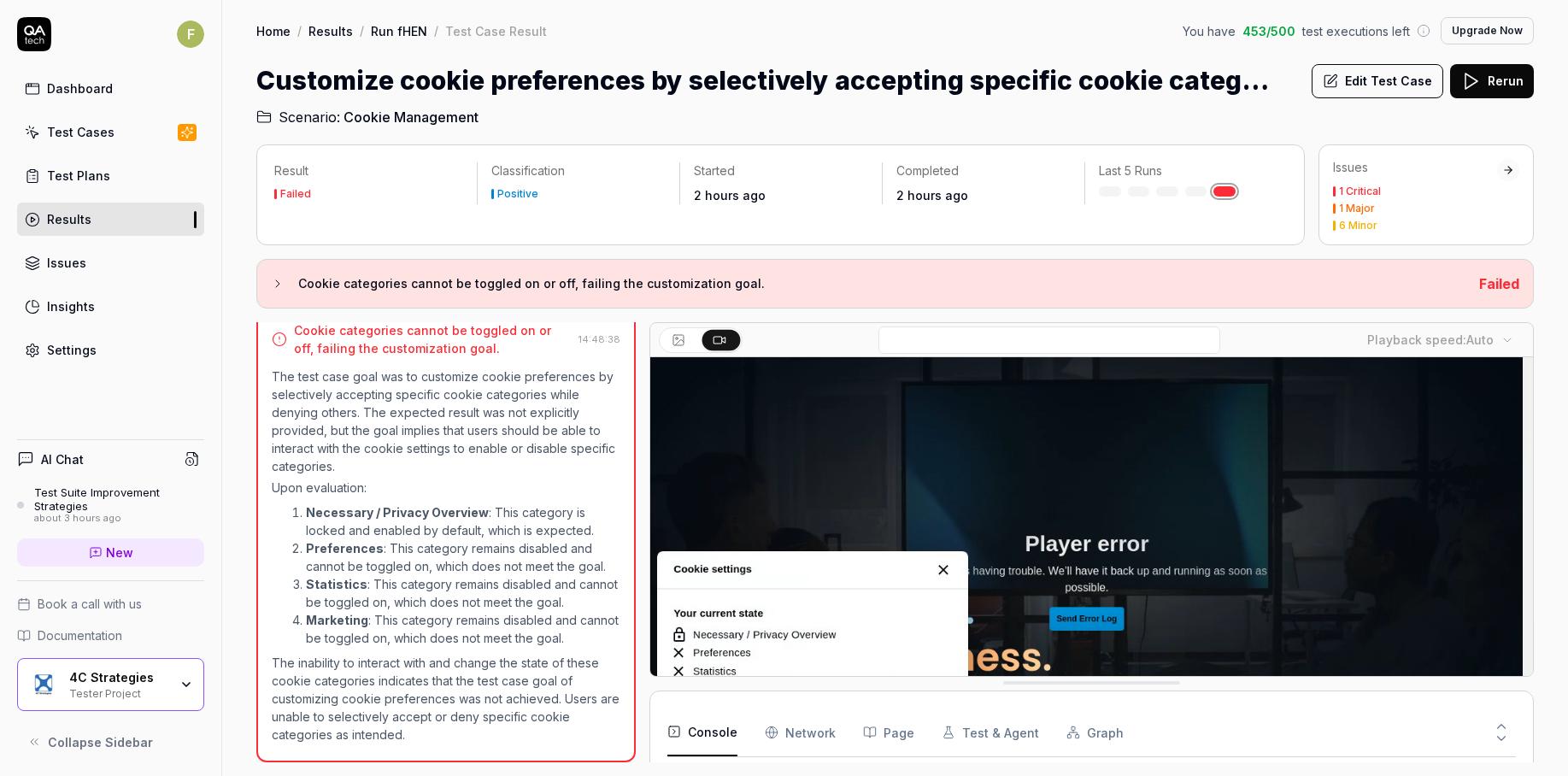
scroll to position [0, 0]
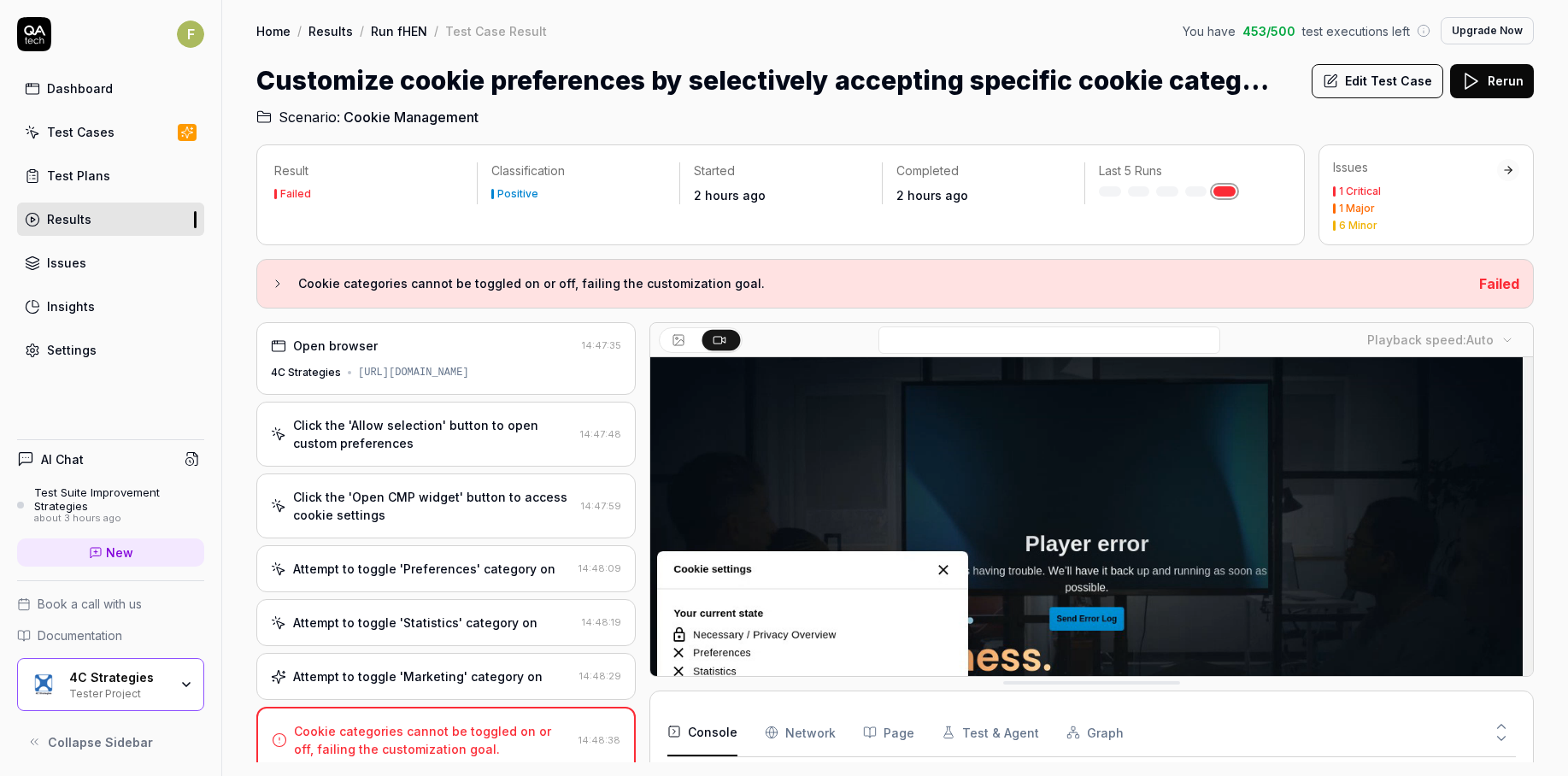
click at [229, 401] on div "Result Failed Classification Positive Started 2 hours ago Completed 2 hours ago…" at bounding box center [894, 451] width 1345 height 648
